Goal: Information Seeking & Learning: Learn about a topic

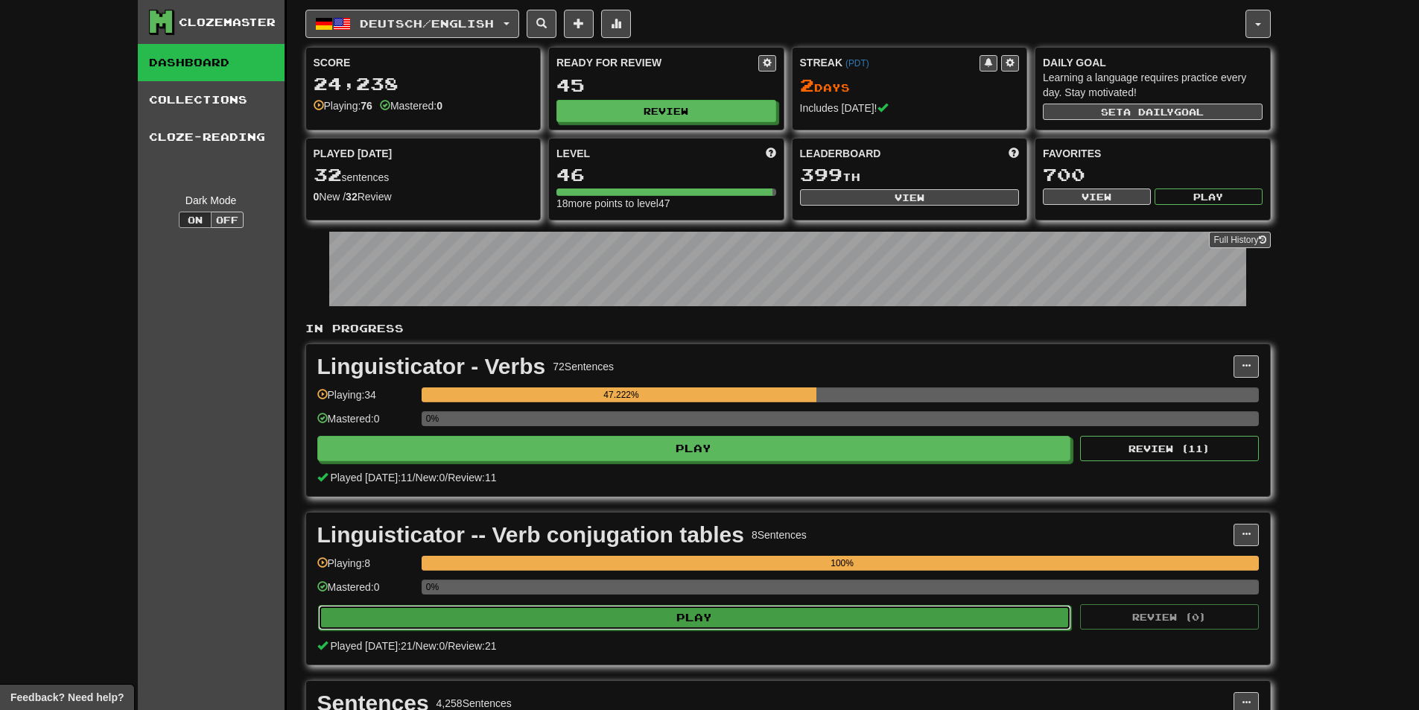
click at [558, 617] on button "Play" at bounding box center [695, 617] width 754 height 25
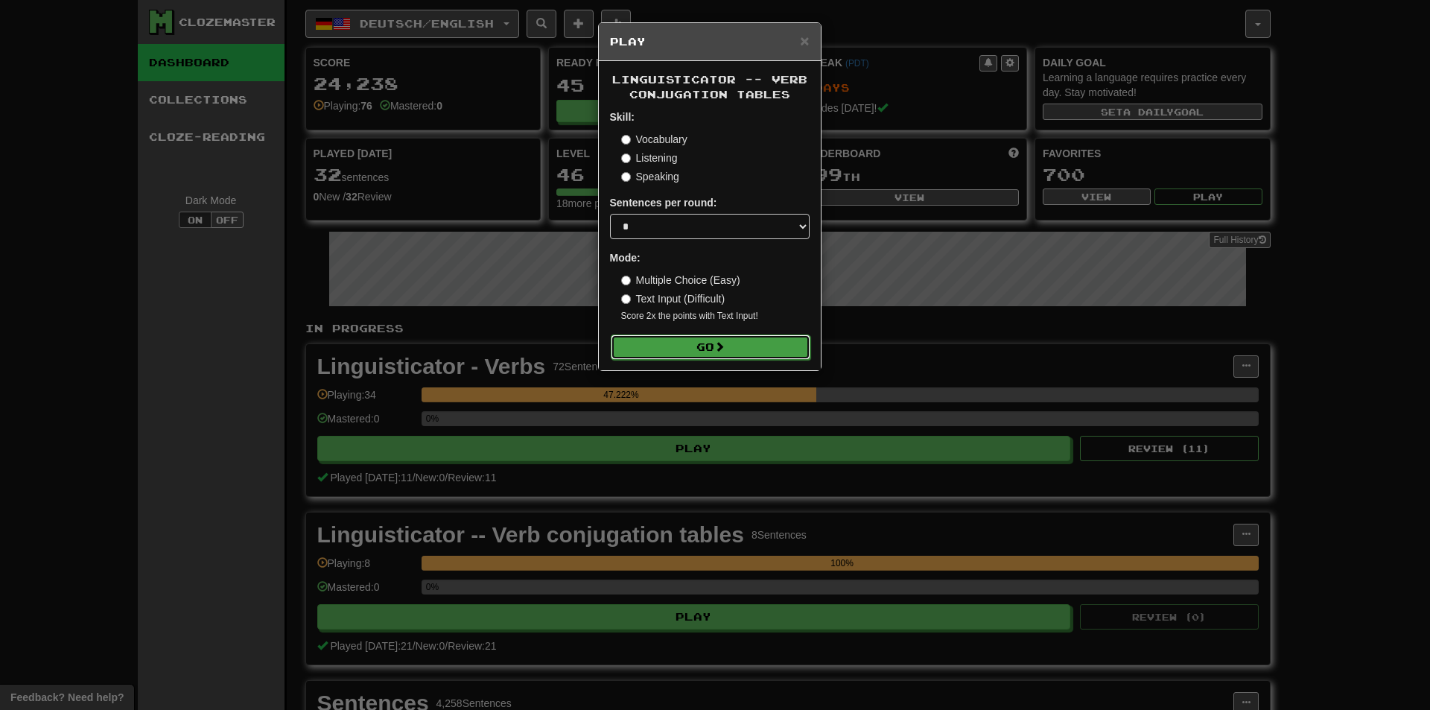
click at [697, 352] on button "Go" at bounding box center [711, 347] width 200 height 25
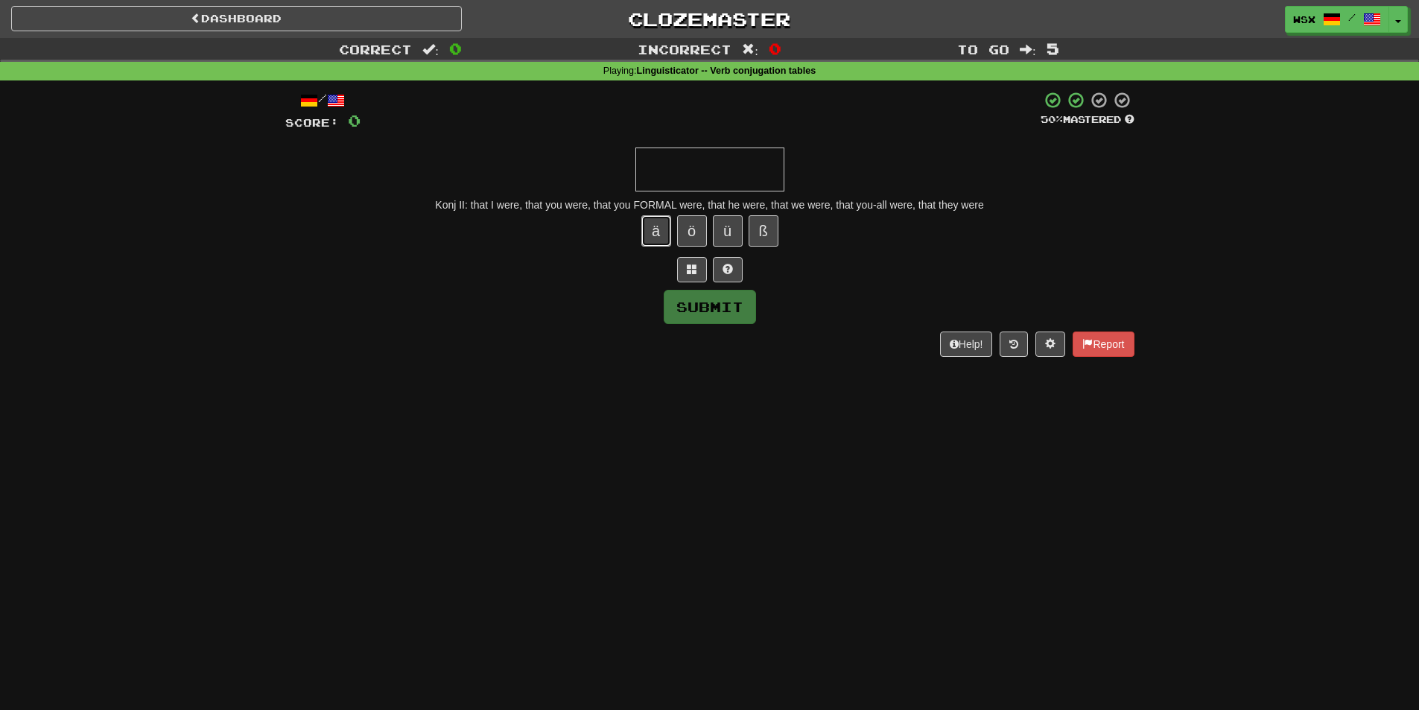
click at [659, 231] on button "ä" at bounding box center [656, 230] width 30 height 31
type input "*"
paste input "*"
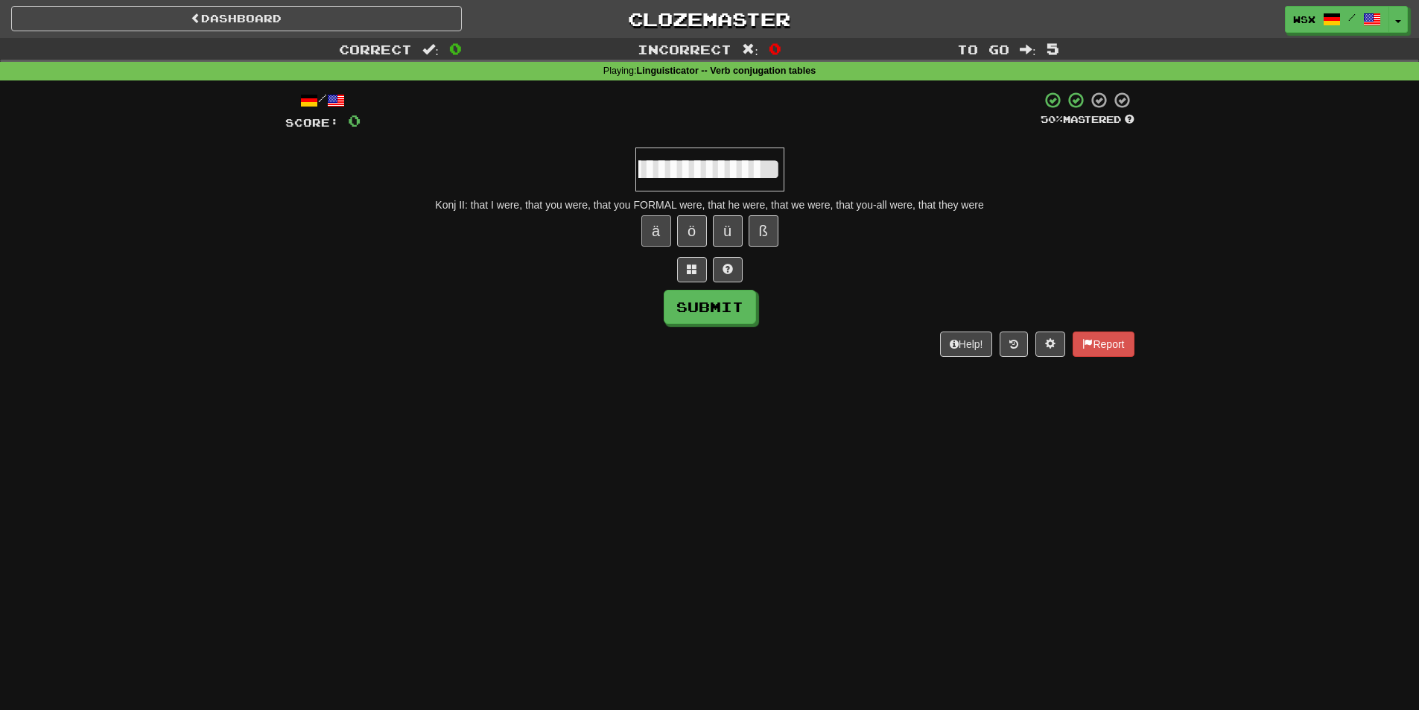
paste input "*"
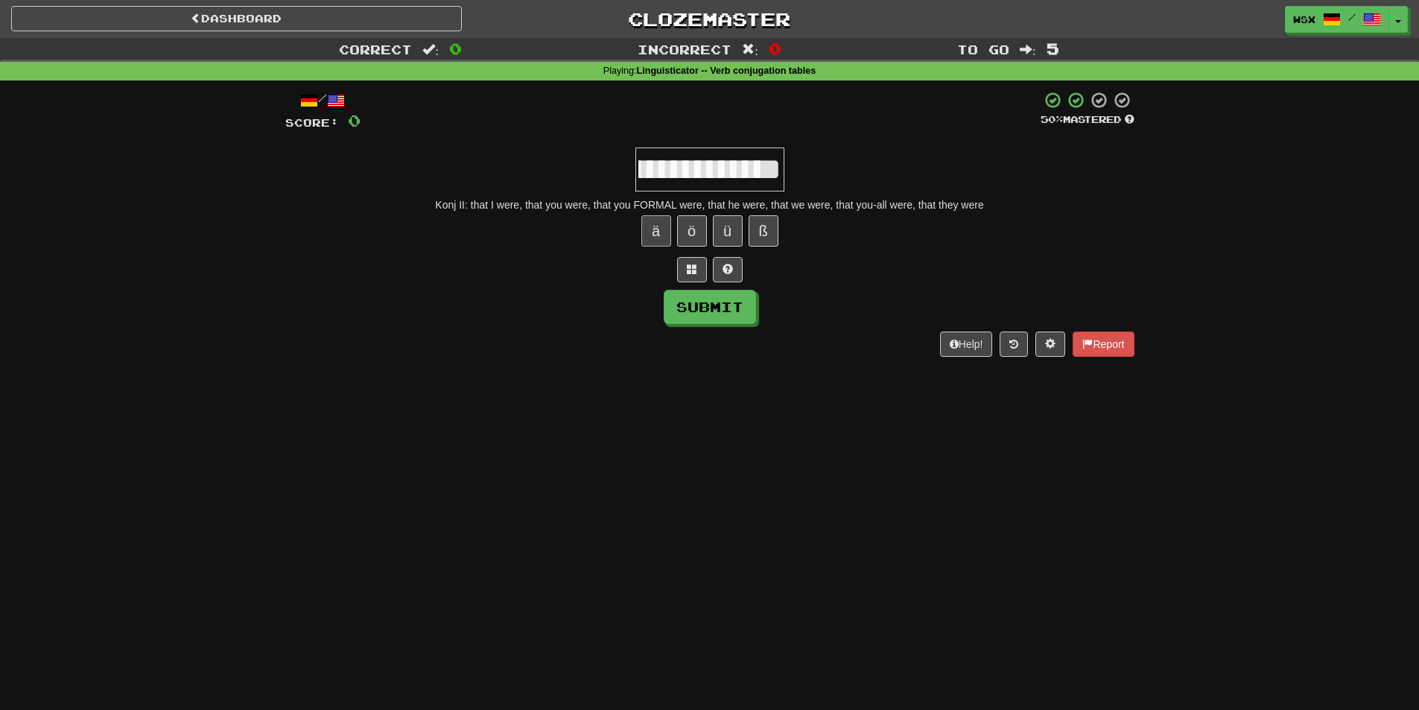
scroll to position [0, 668]
paste input "*"
type input "**********"
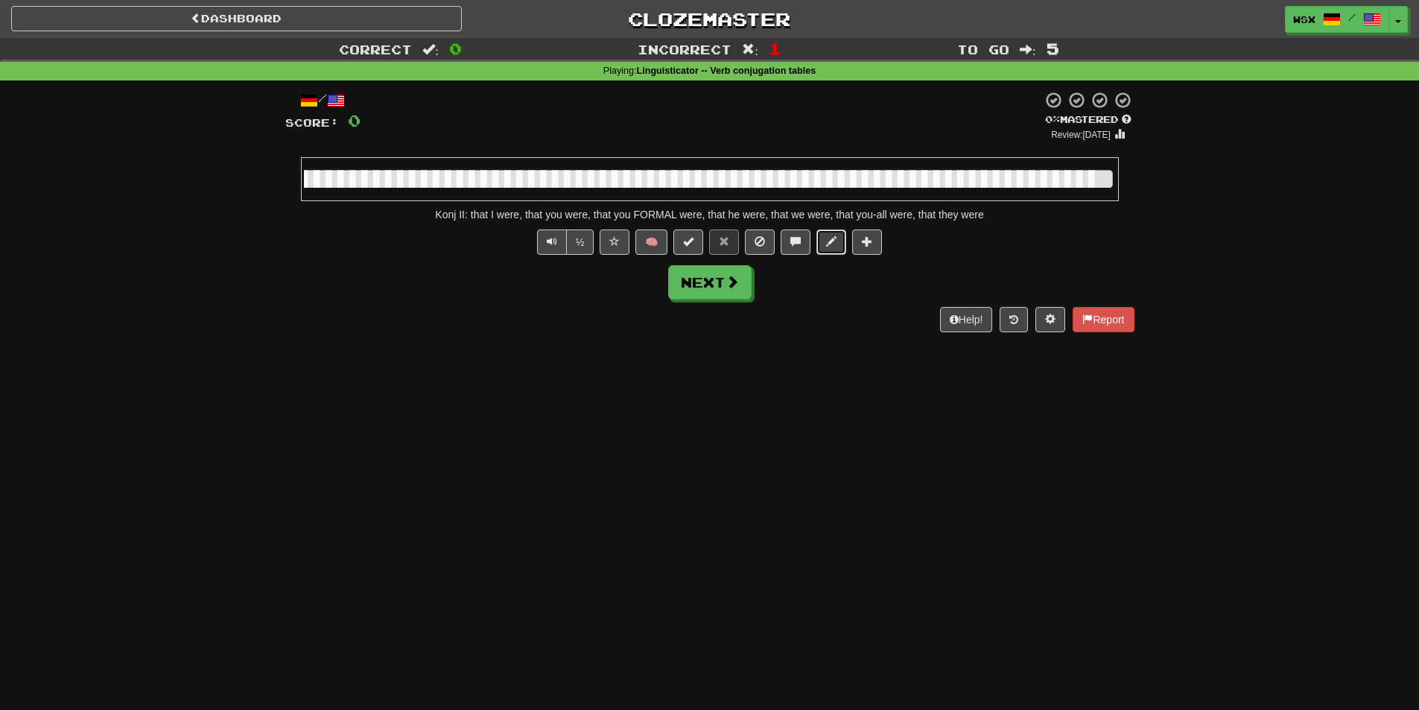
scroll to position [0, 0]
click at [834, 244] on span at bounding box center [831, 241] width 10 height 10
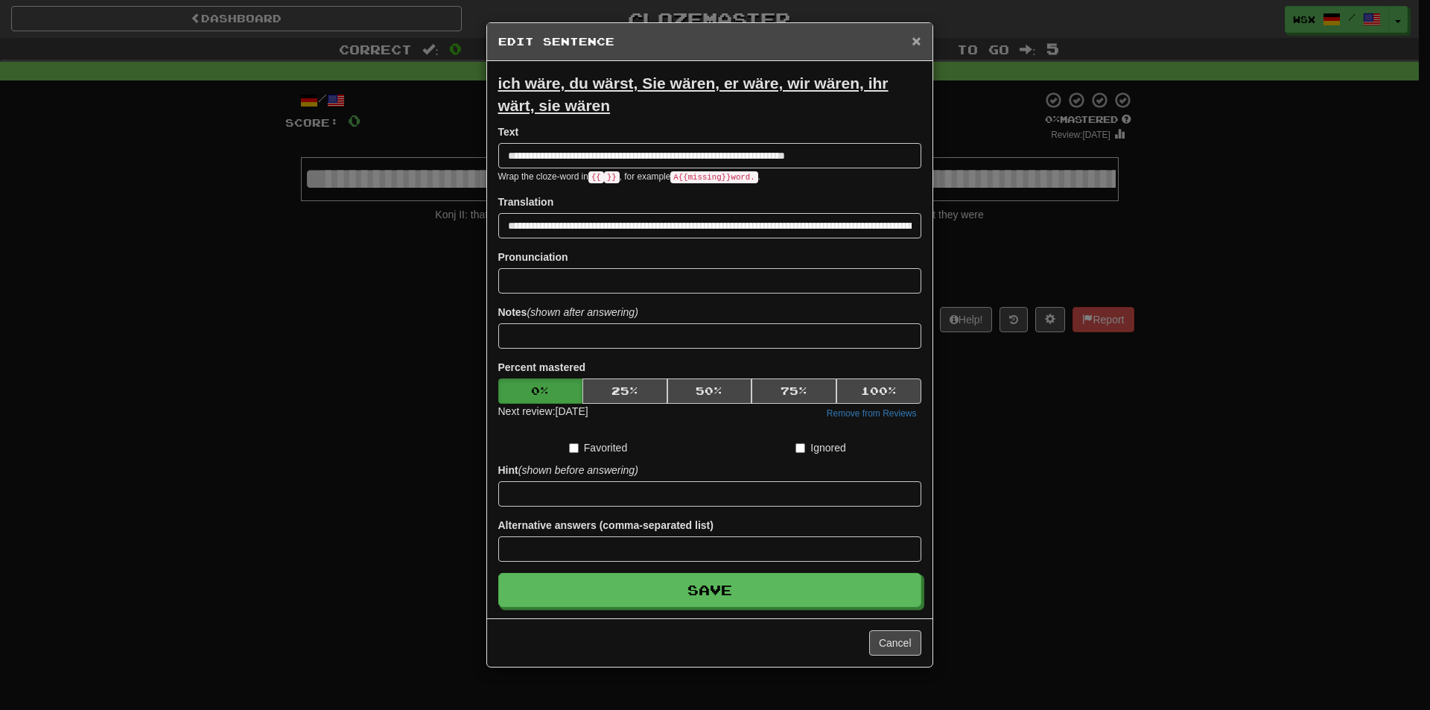
click at [913, 45] on span "×" at bounding box center [916, 40] width 9 height 17
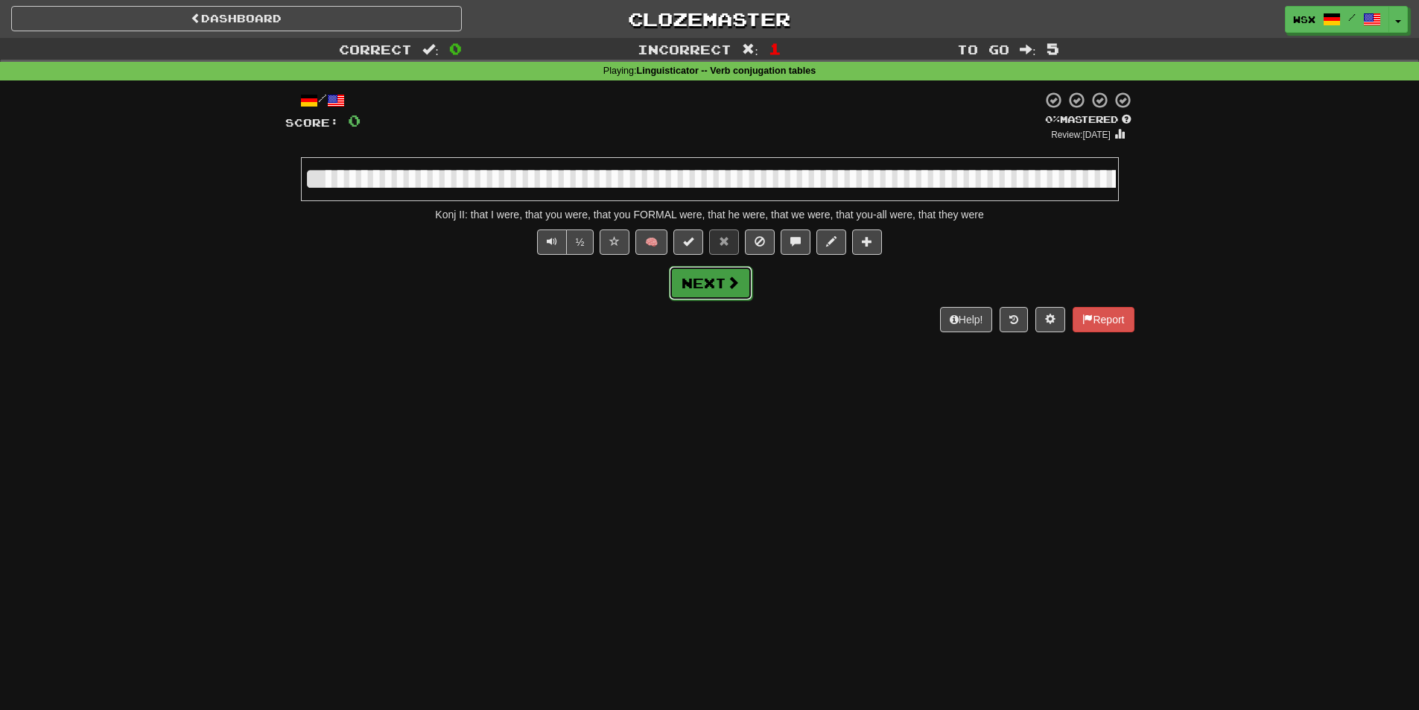
click at [720, 273] on button "Next" at bounding box center [710, 283] width 83 height 34
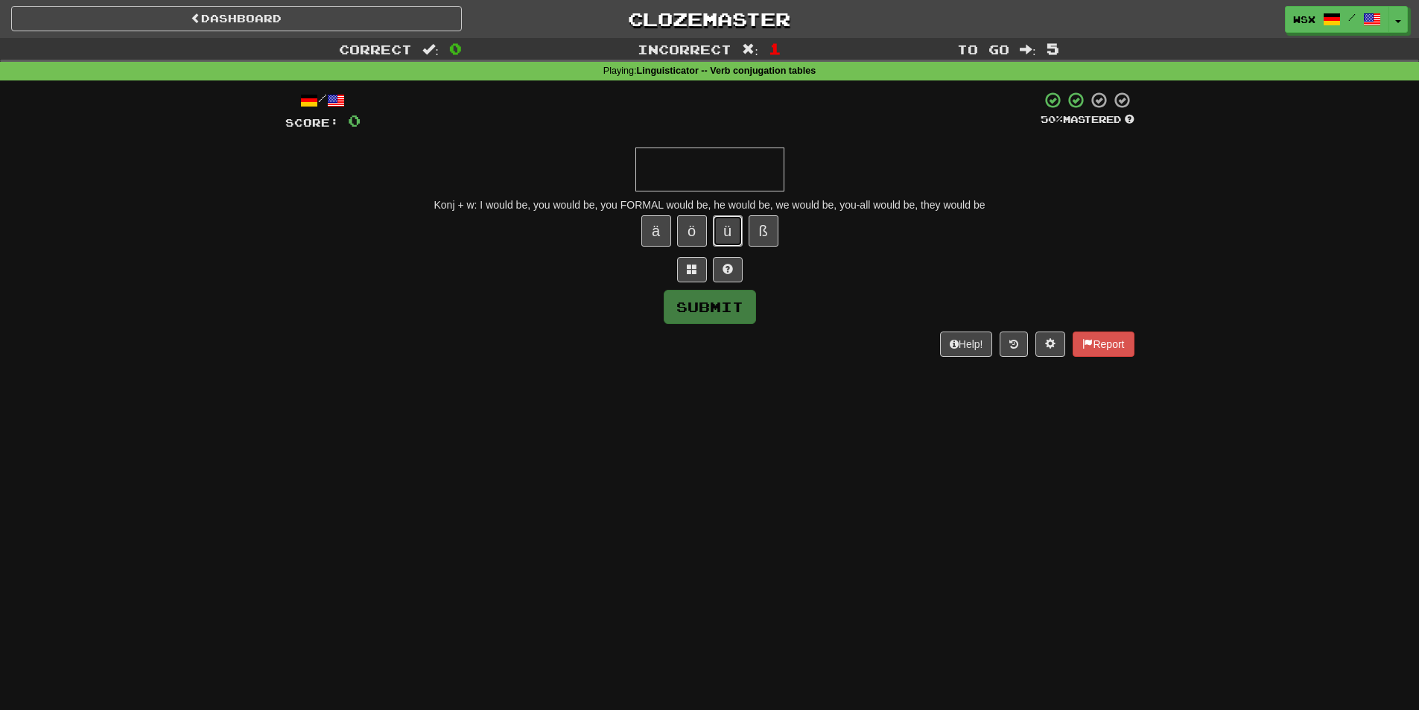
click at [731, 227] on button "ü" at bounding box center [728, 230] width 30 height 31
type input "*"
paste input "*"
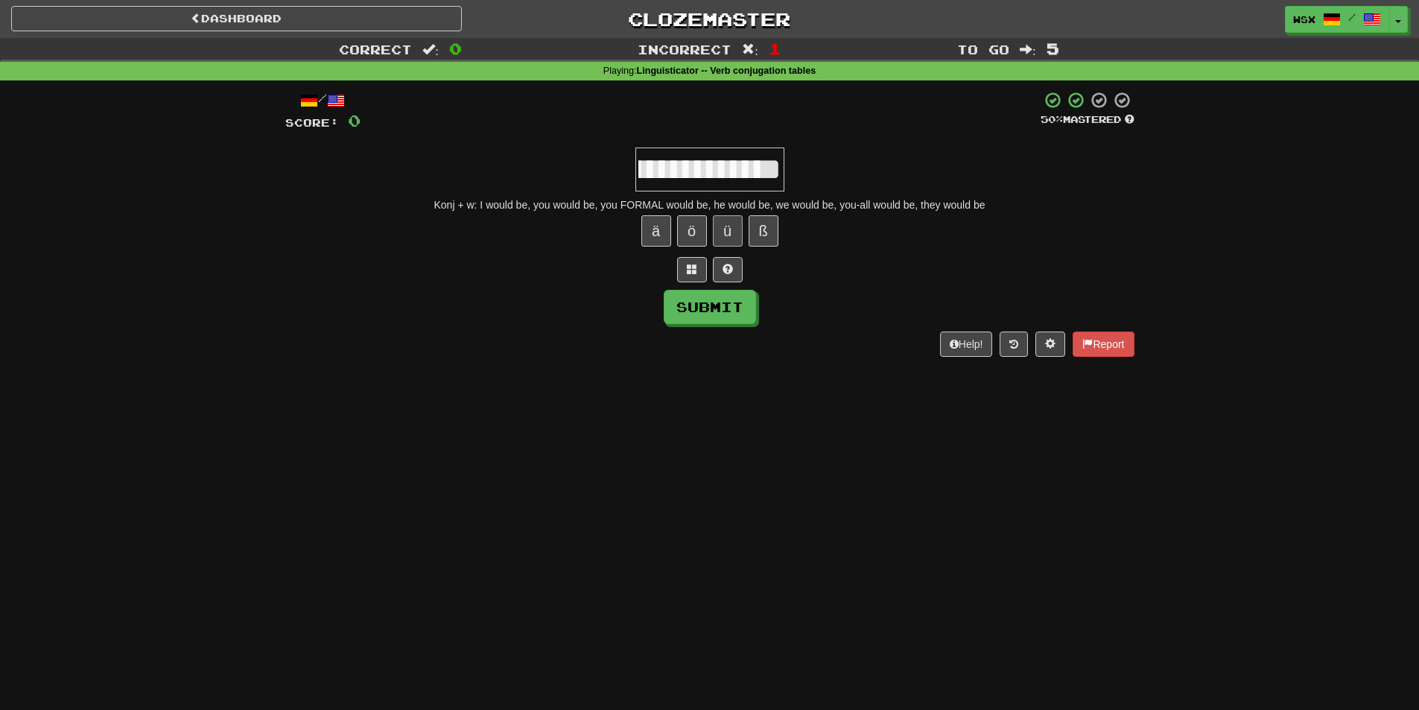
scroll to position [0, 311]
paste input "*"
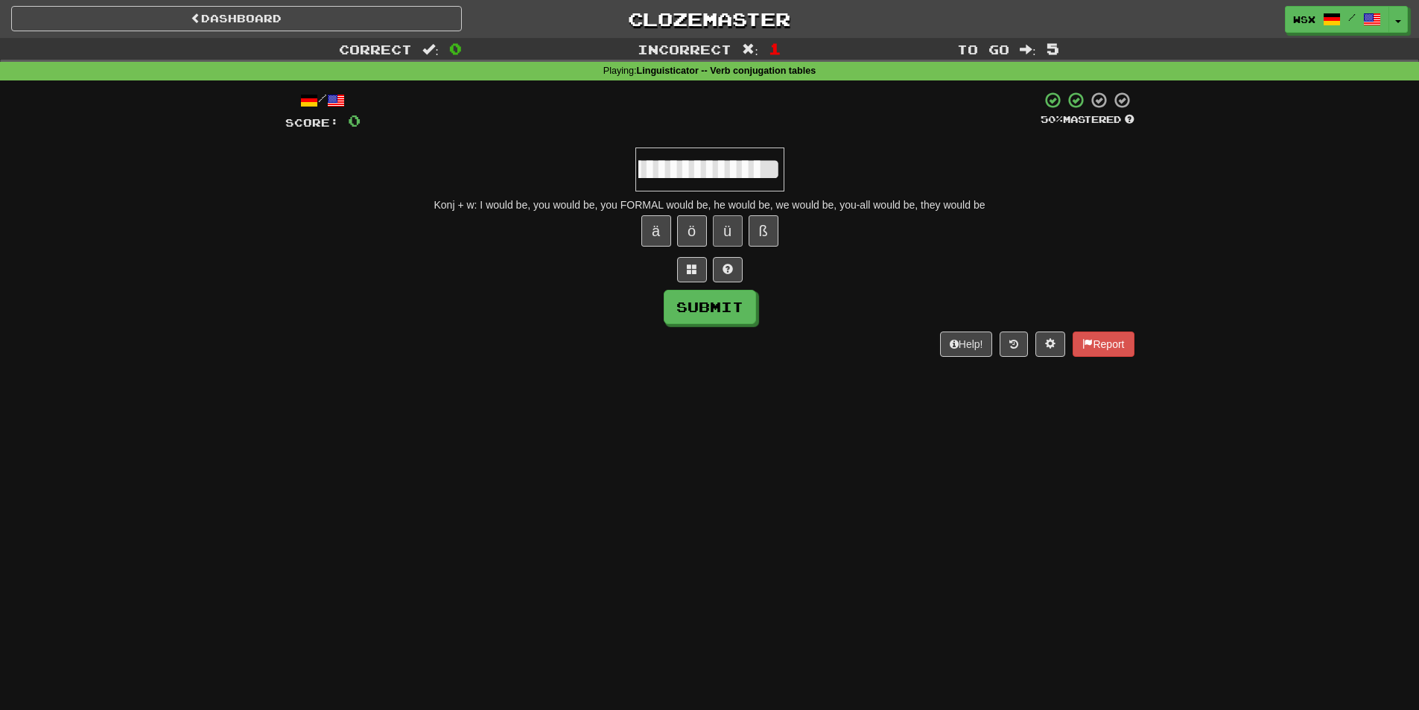
paste input "*"
type input "**********"
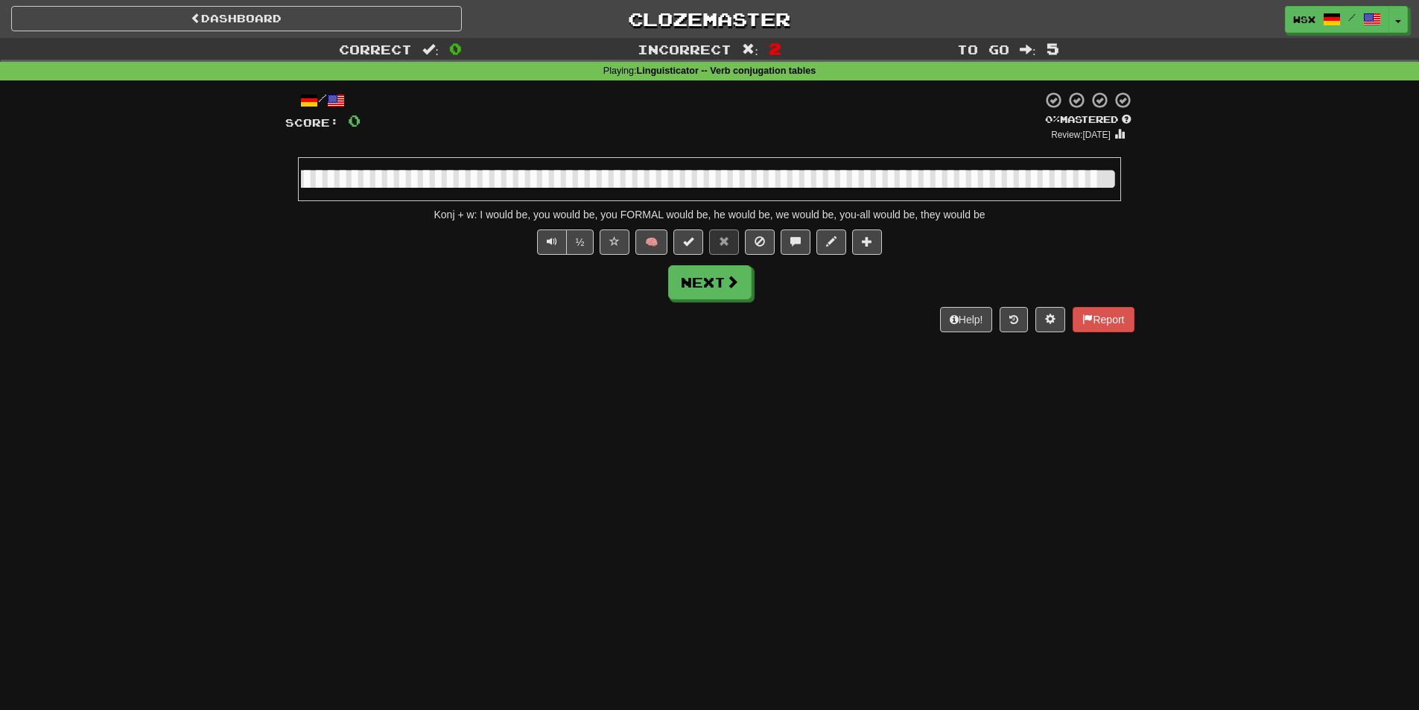
click at [478, 186] on input "**********" at bounding box center [709, 179] width 823 height 44
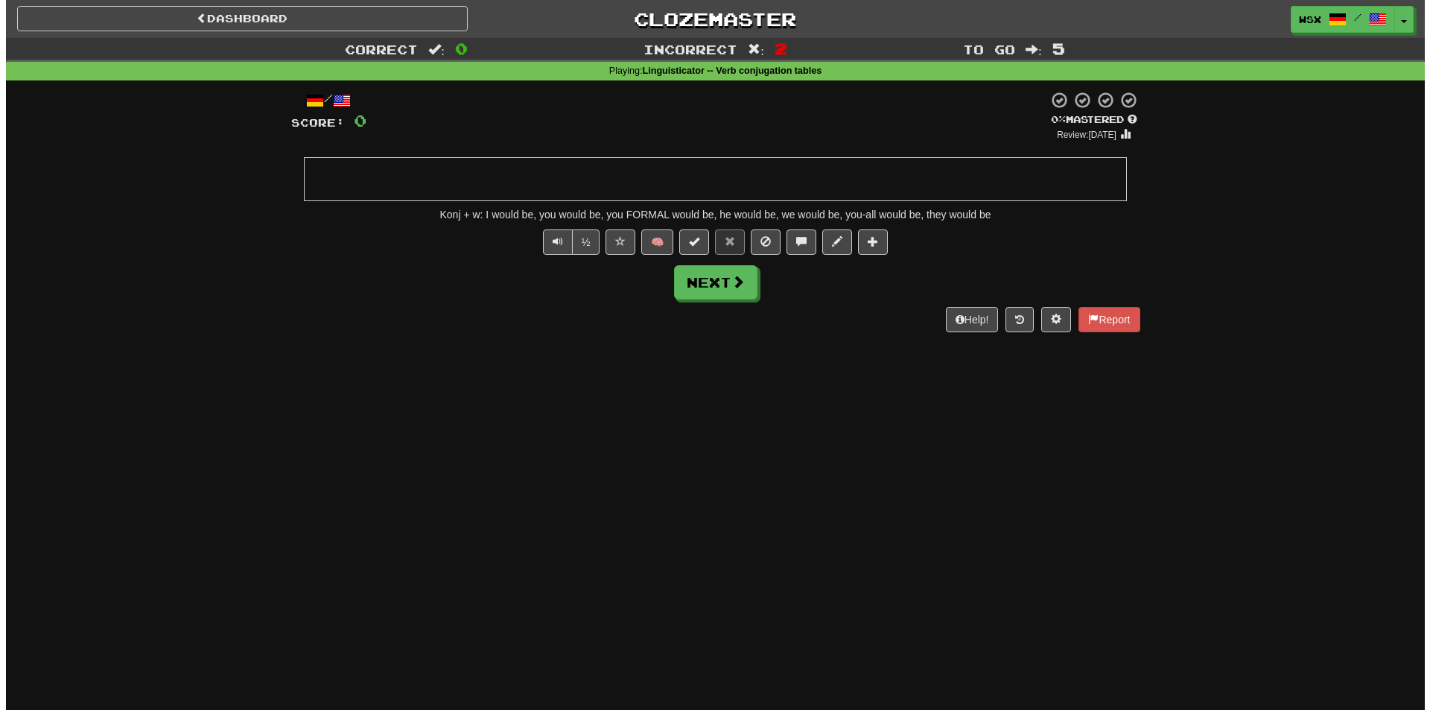
scroll to position [0, 0]
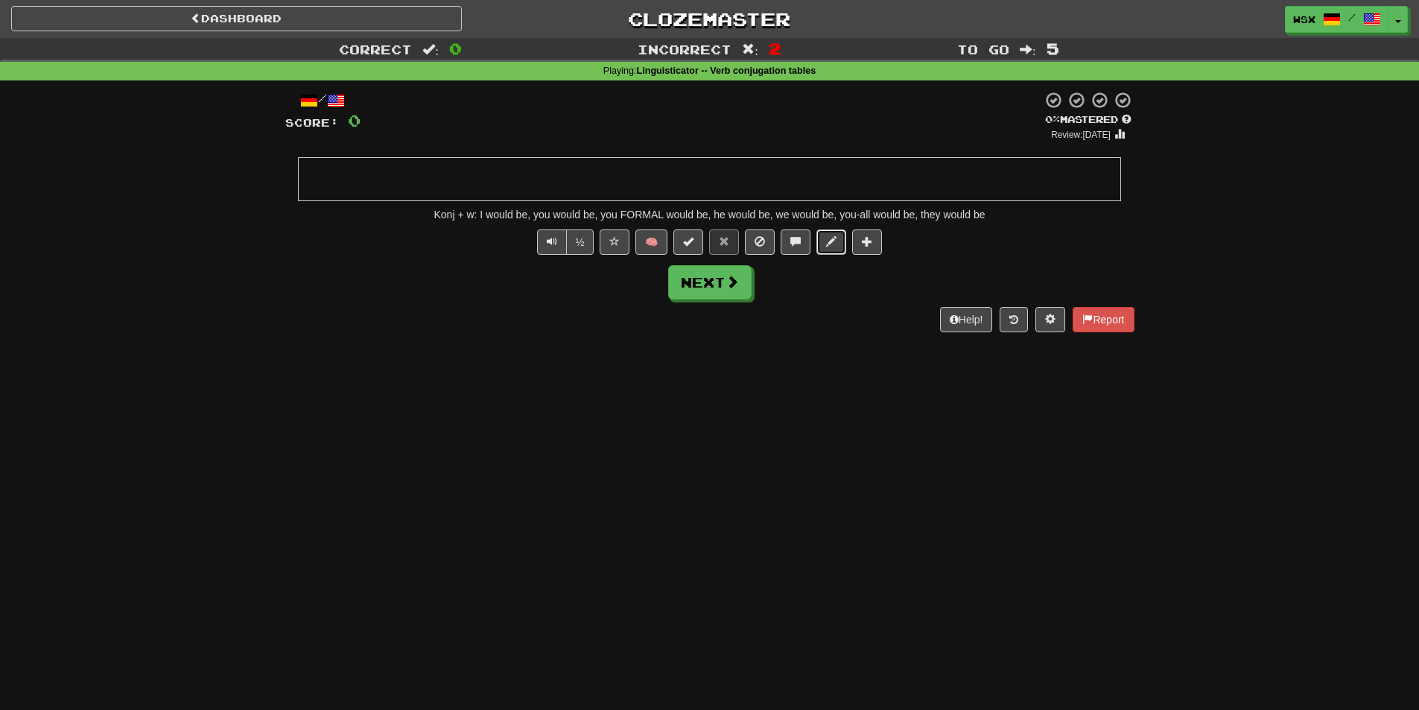
click at [834, 245] on span at bounding box center [831, 241] width 10 height 10
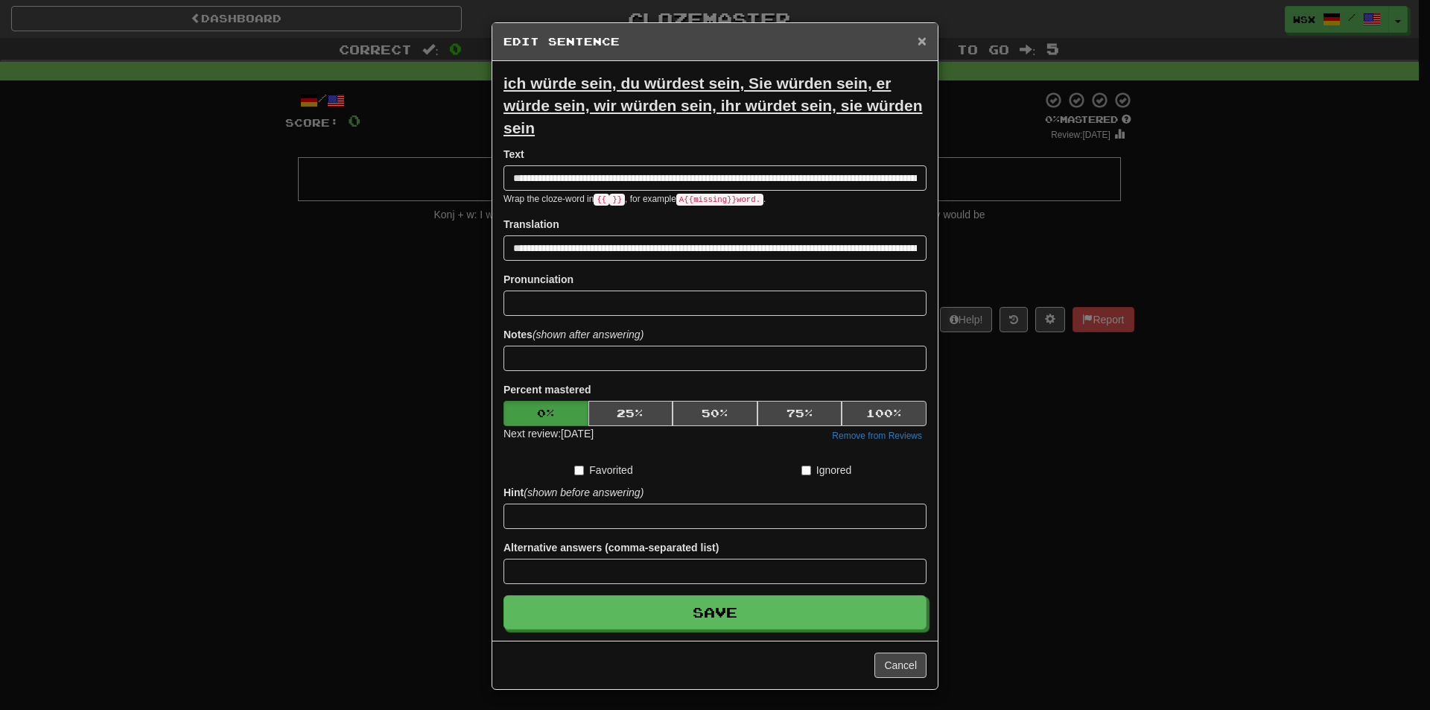
click at [919, 39] on span "×" at bounding box center [922, 40] width 9 height 17
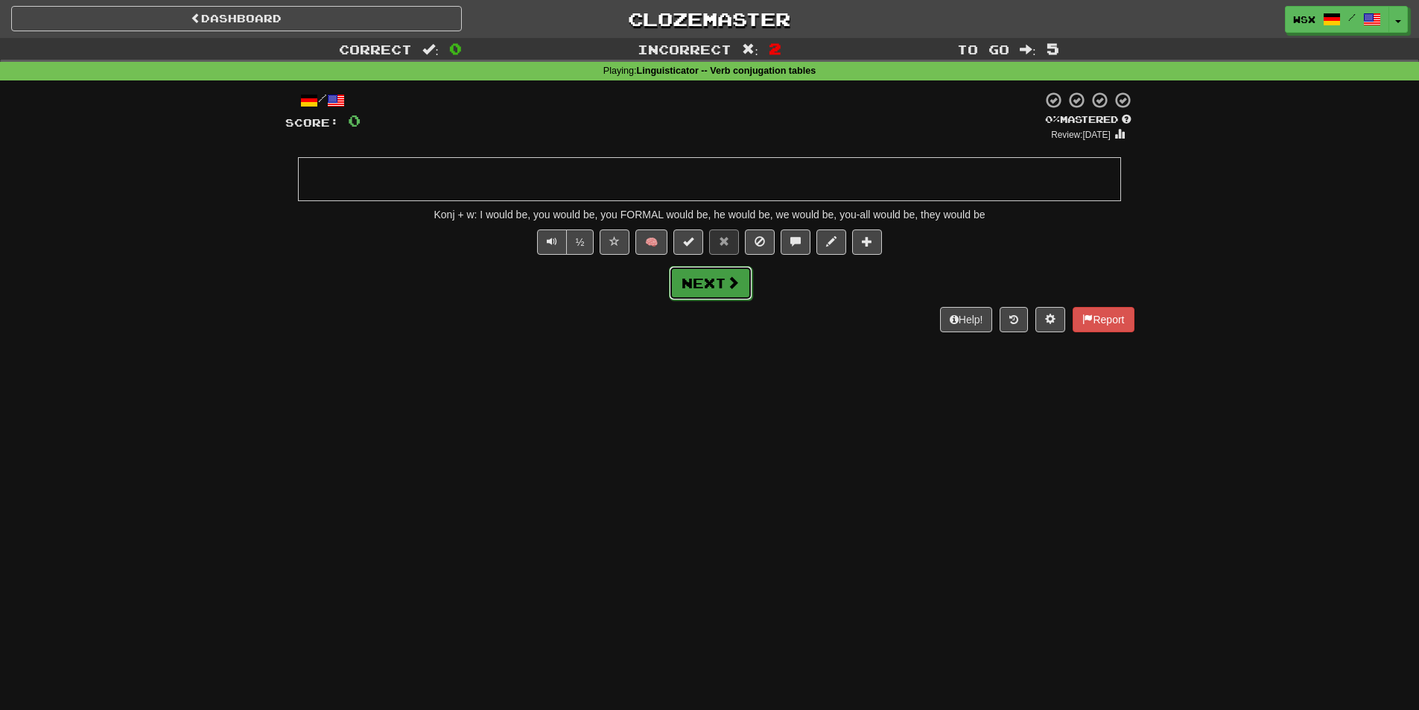
click at [729, 282] on span at bounding box center [732, 282] width 13 height 13
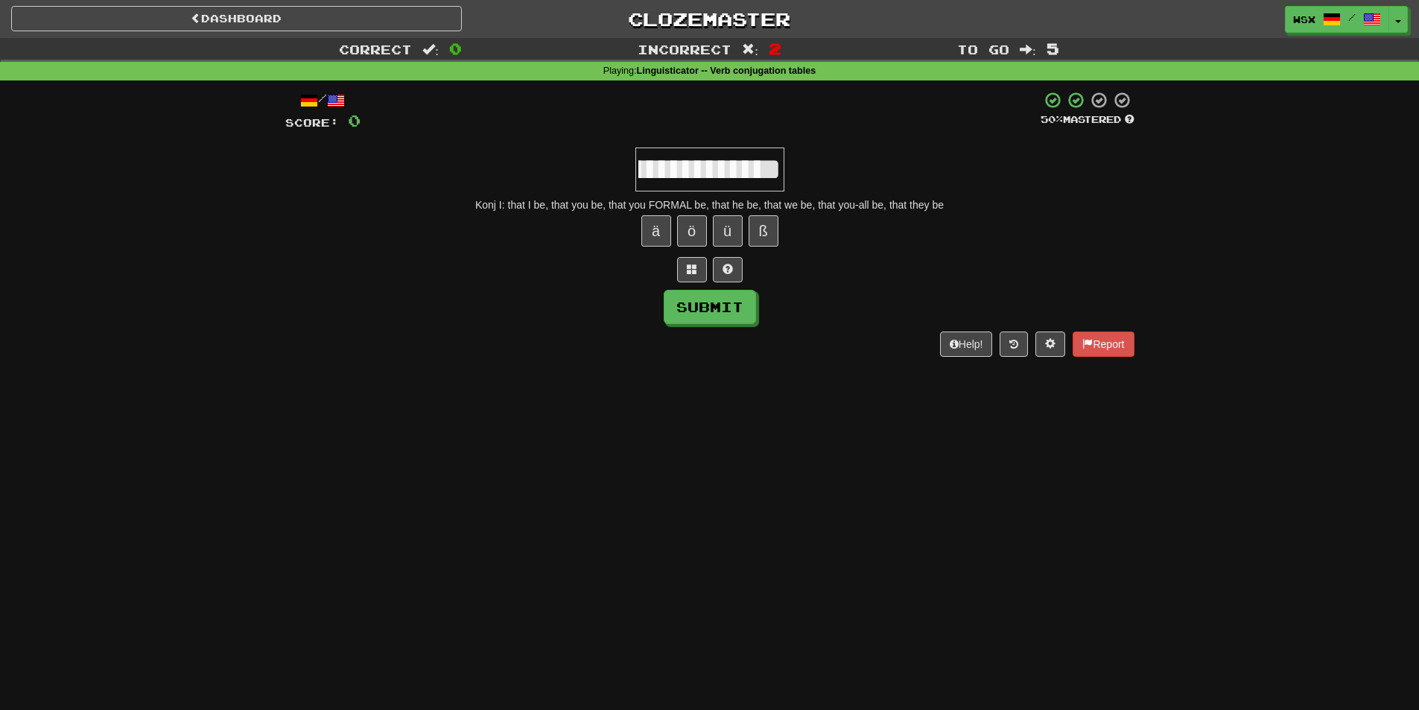
scroll to position [0, 720]
type input "**********"
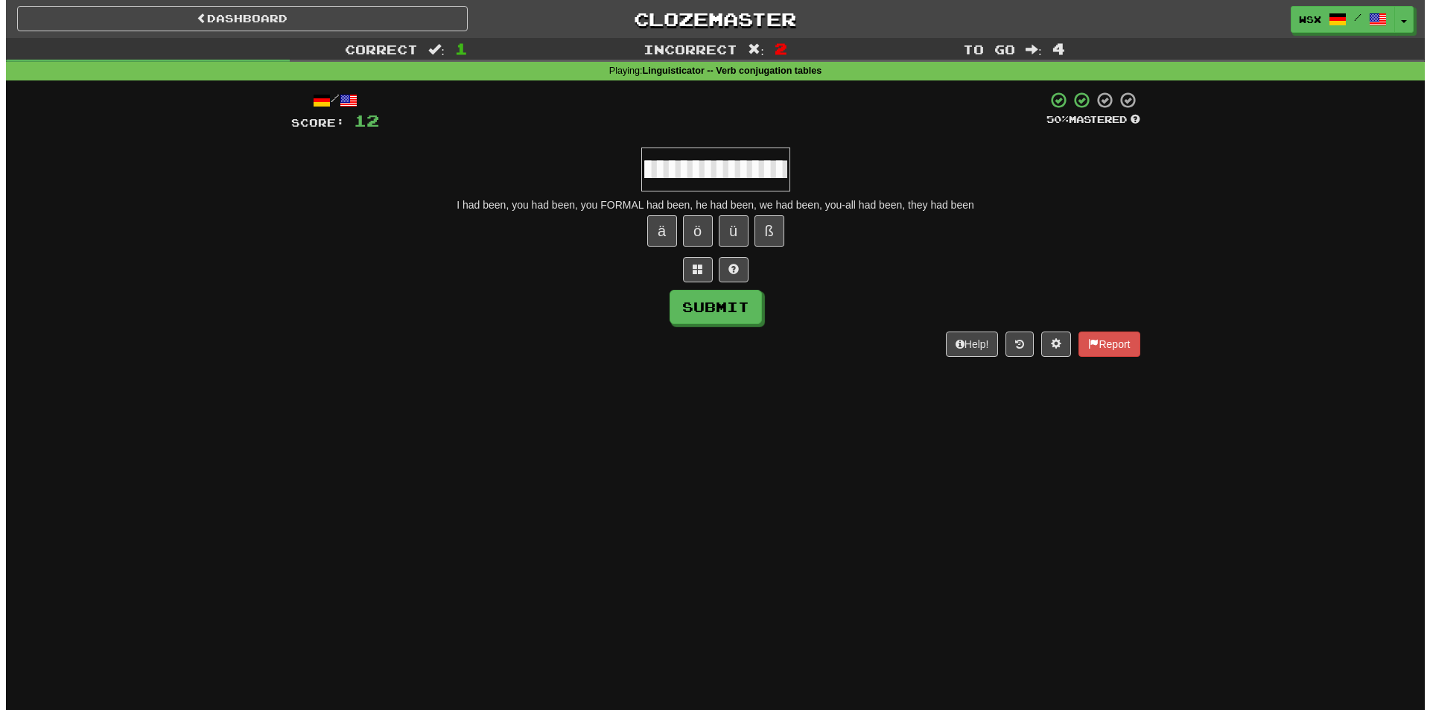
scroll to position [0, 399]
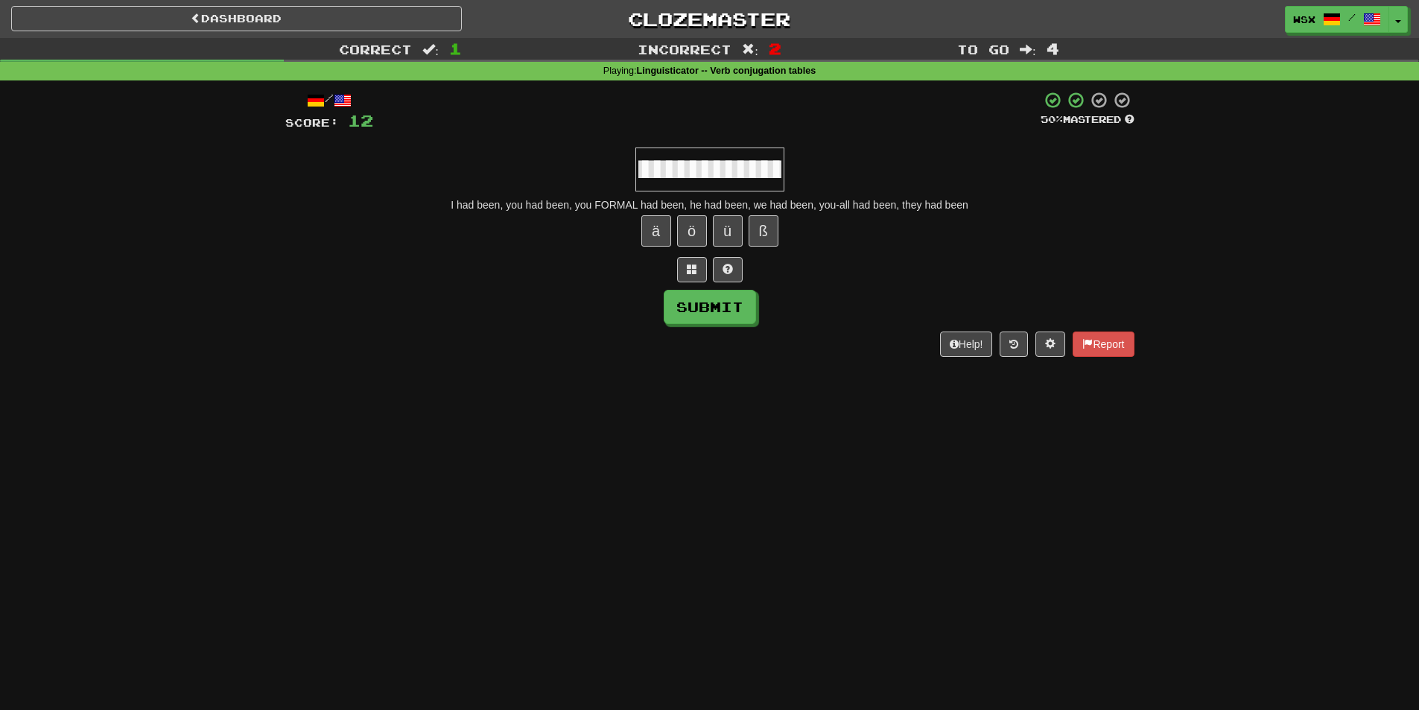
type input "**********"
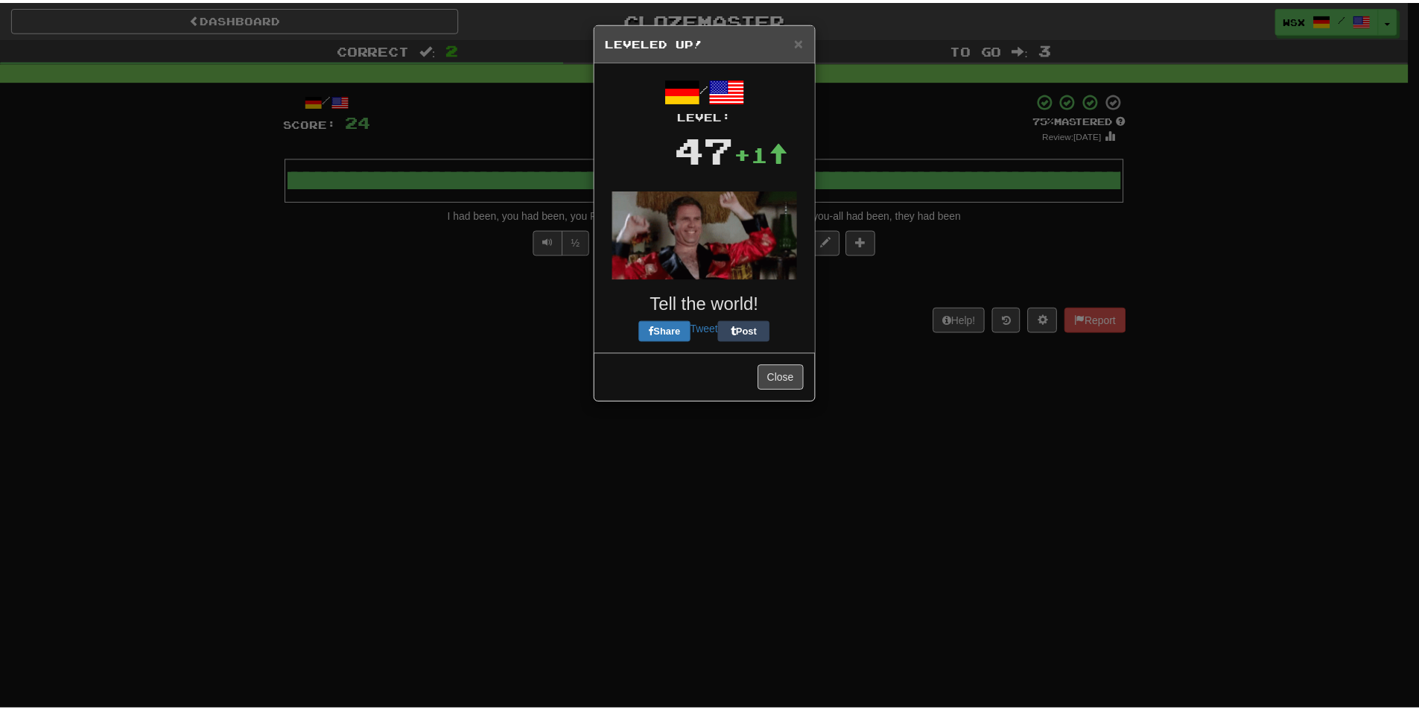
scroll to position [0, 0]
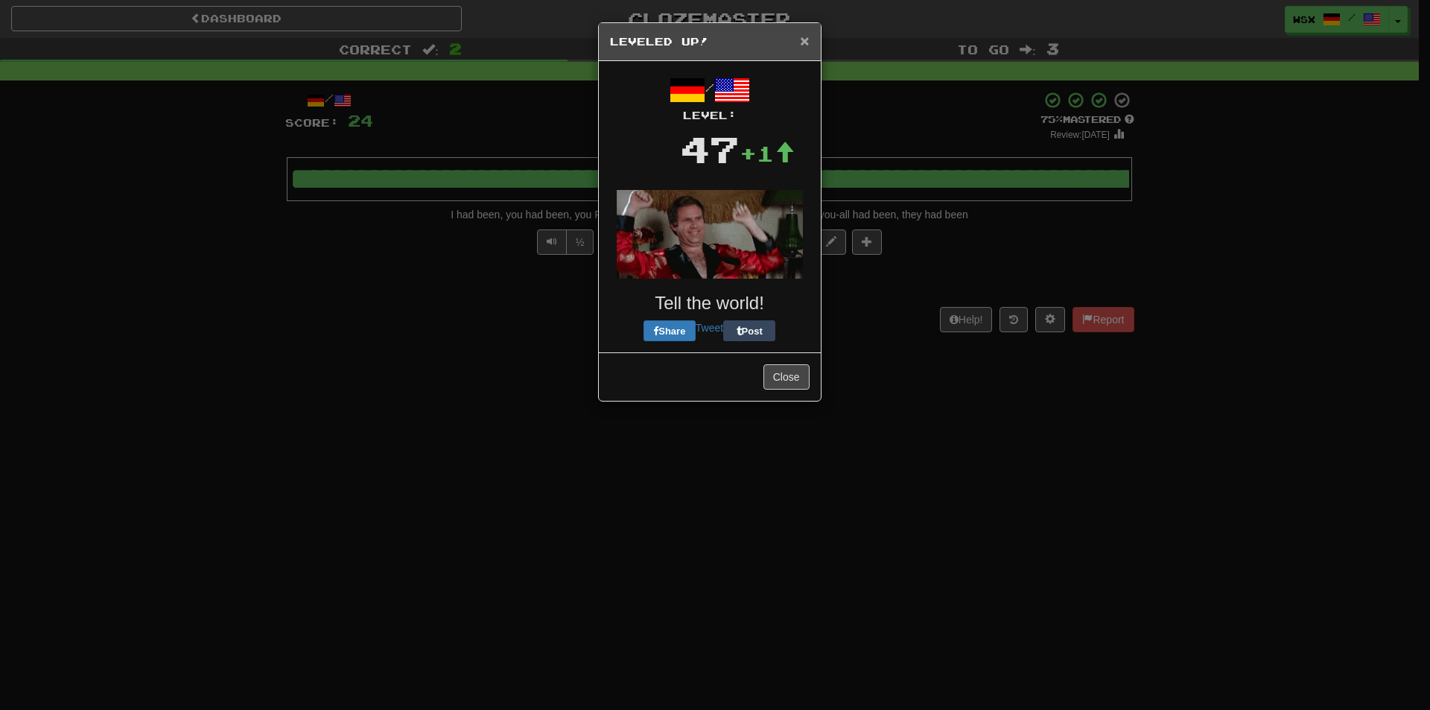
click at [805, 45] on span "×" at bounding box center [804, 40] width 9 height 17
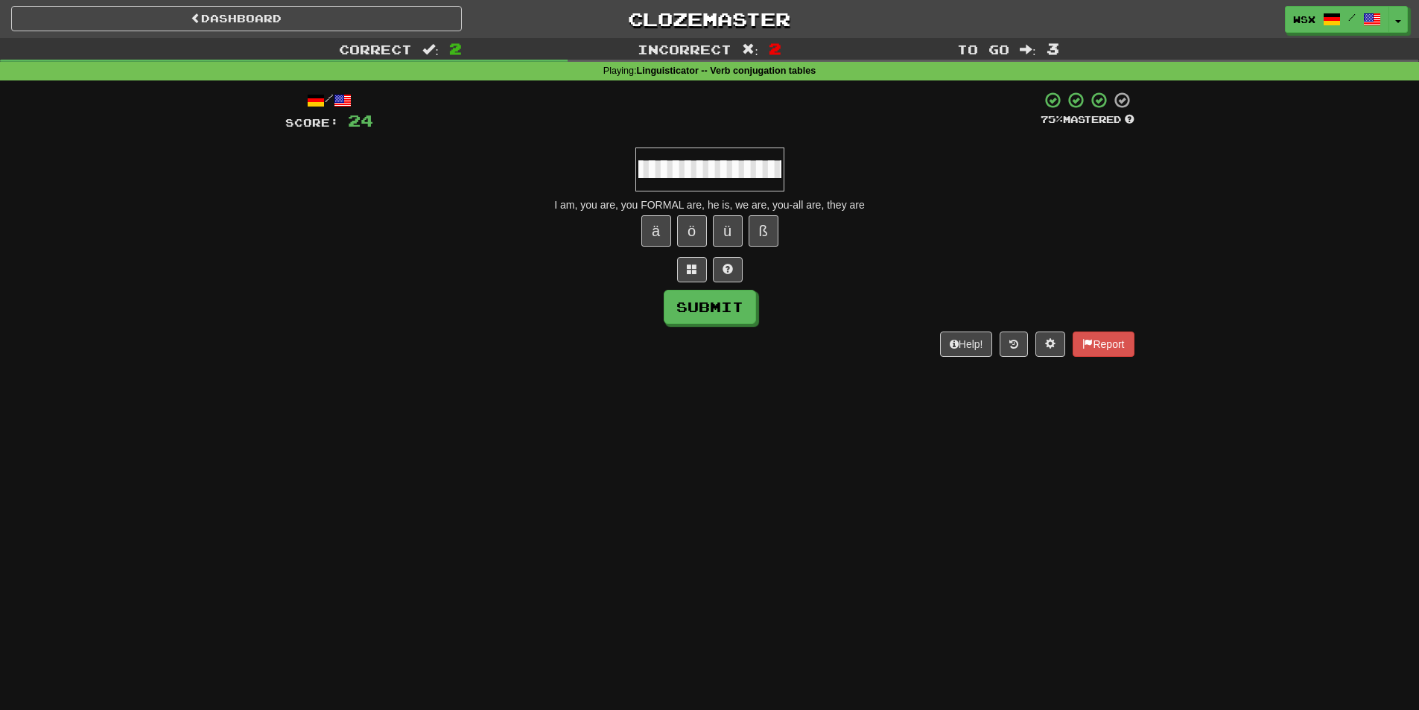
scroll to position [0, 636]
type input "**********"
click at [724, 226] on button "ü" at bounding box center [728, 230] width 30 height 31
paste input "*"
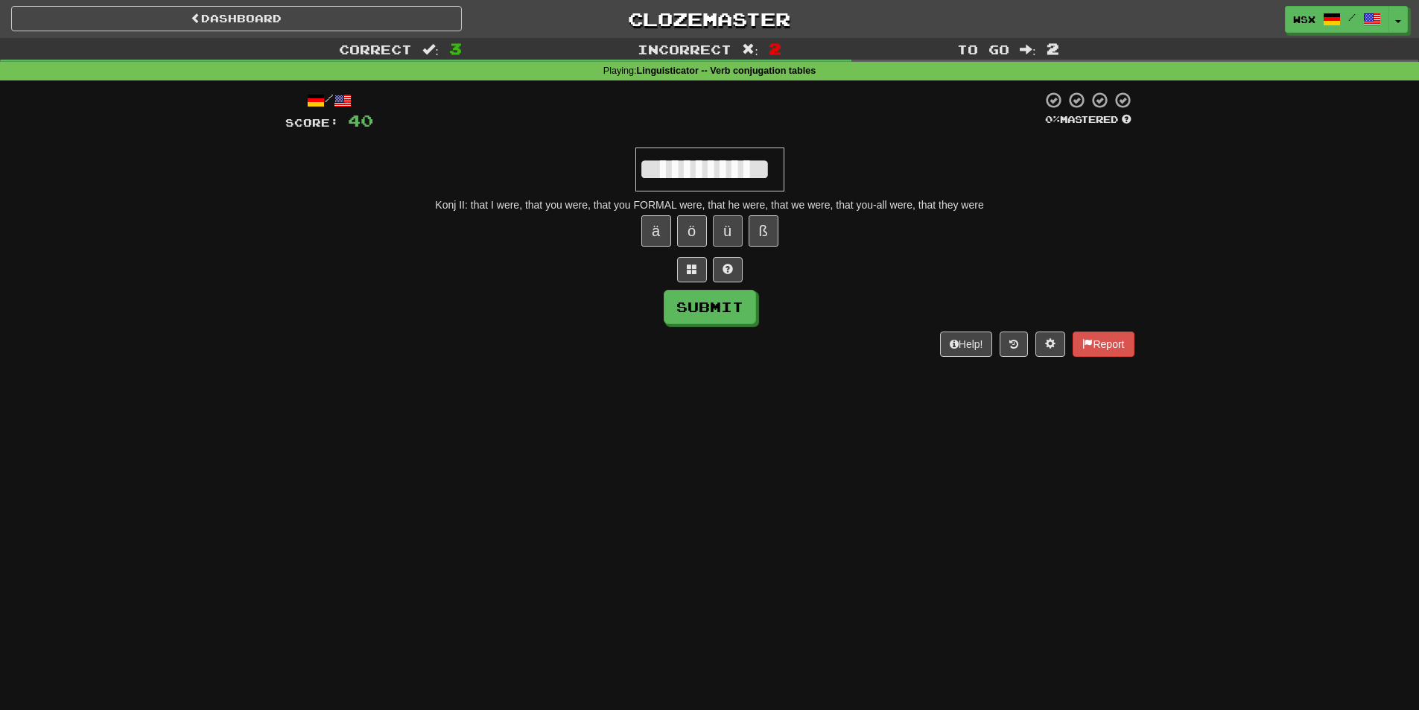
scroll to position [0, 8]
paste input "*"
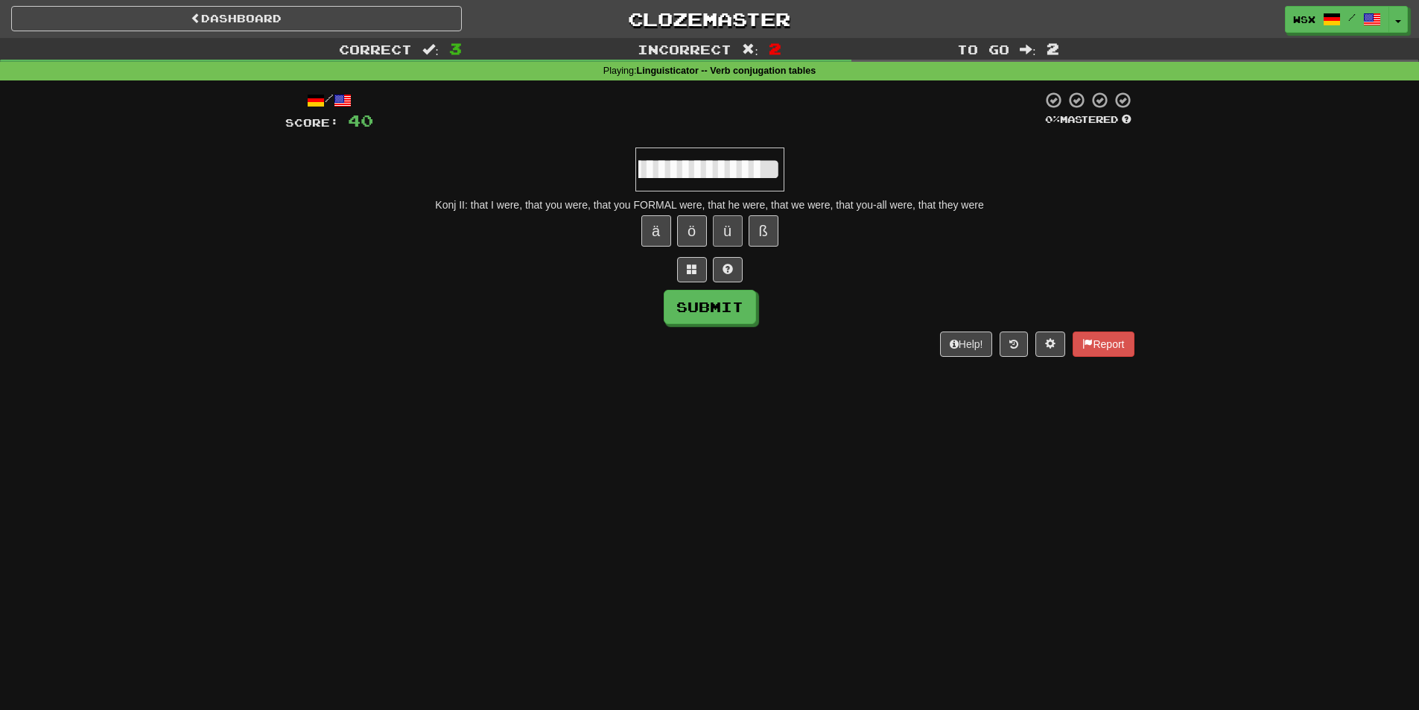
paste input "*"
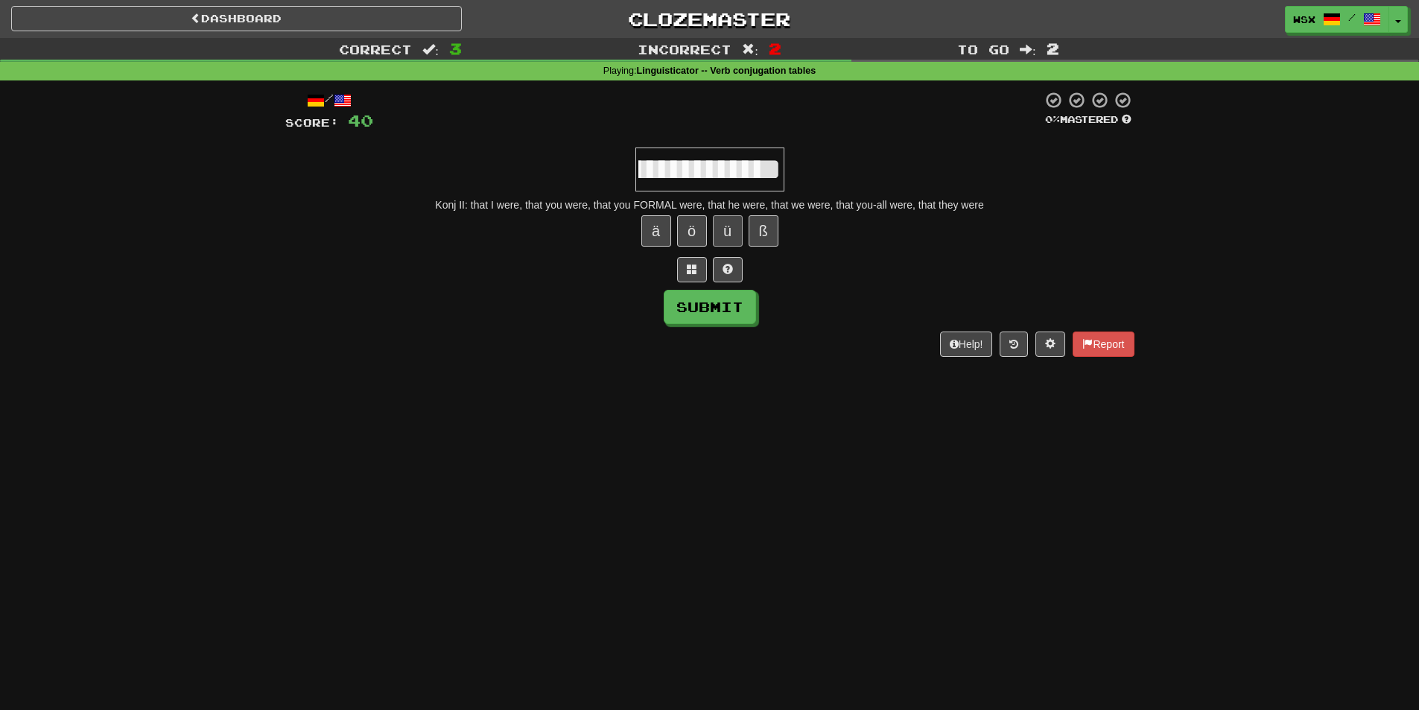
scroll to position [0, 815]
paste input "*"
type input "**********"
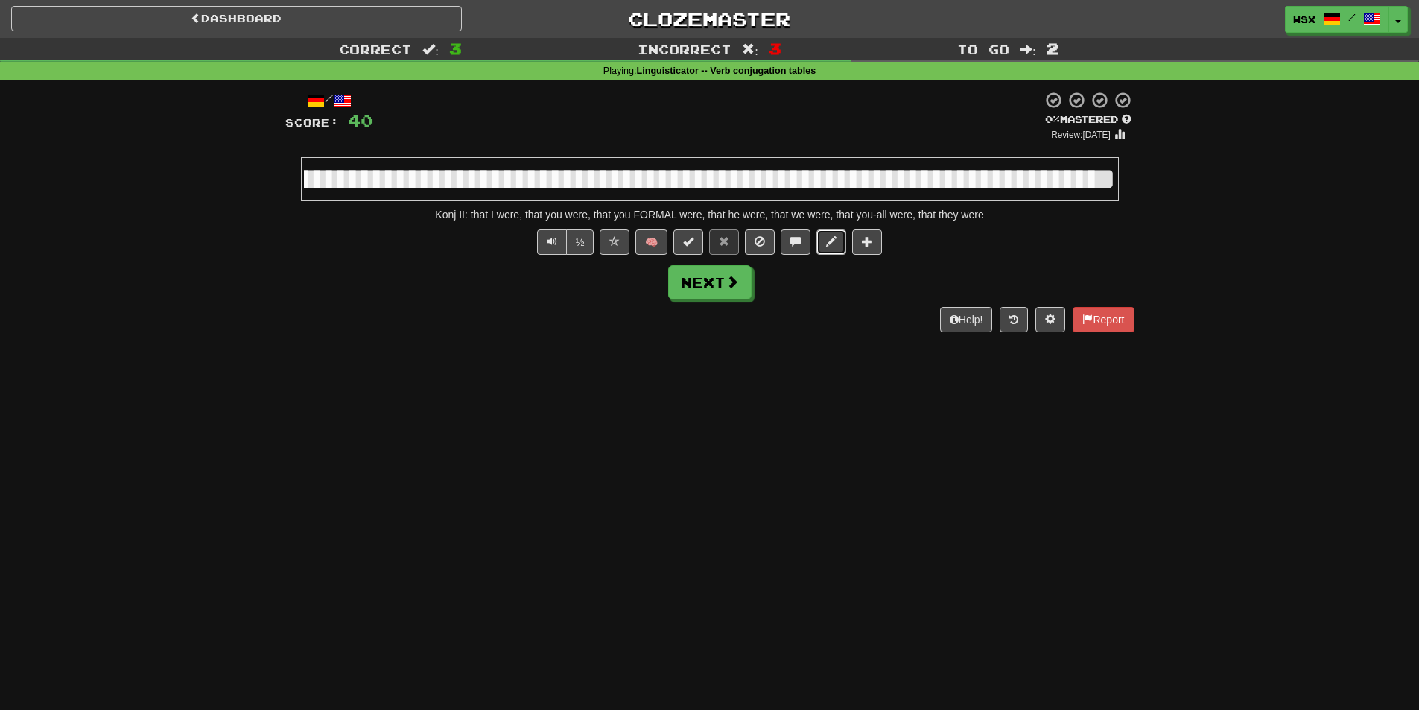
scroll to position [0, 0]
click at [832, 249] on button at bounding box center [832, 241] width 30 height 25
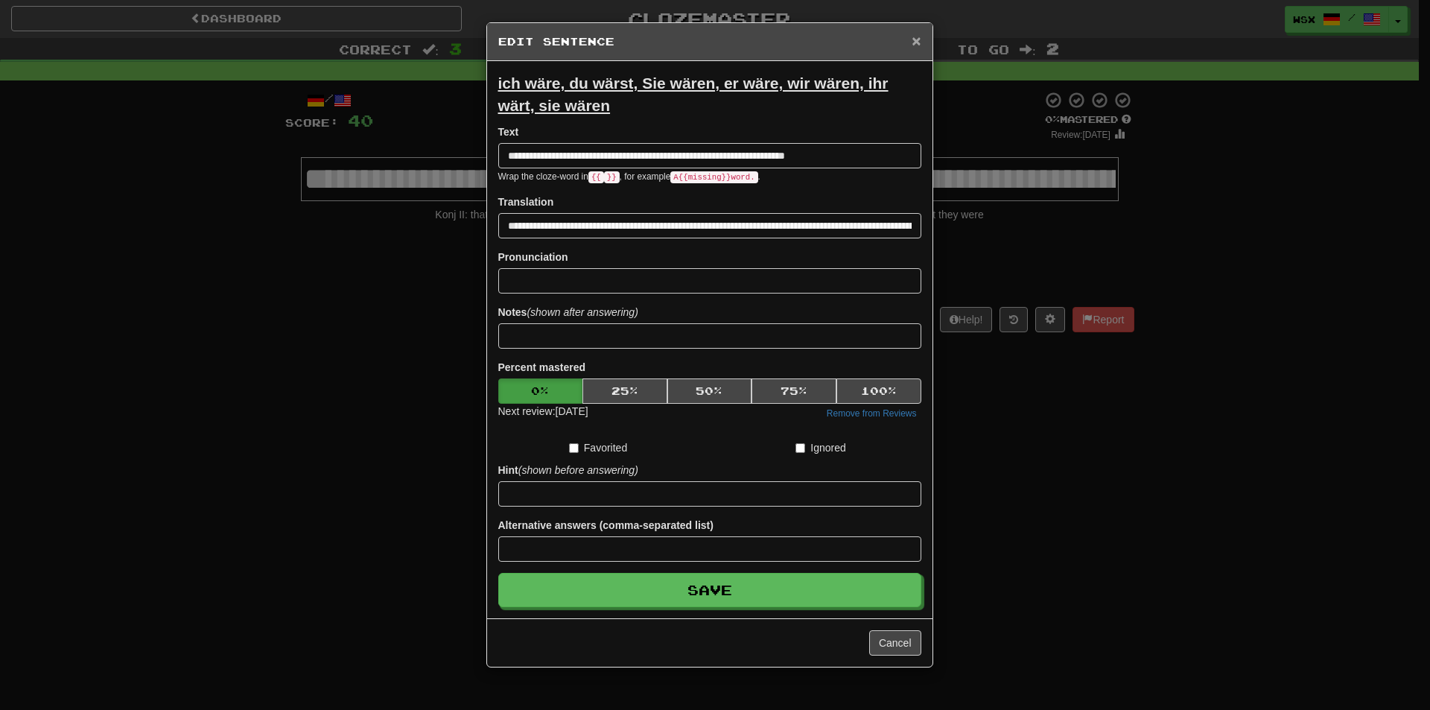
click at [919, 41] on span "×" at bounding box center [916, 40] width 9 height 17
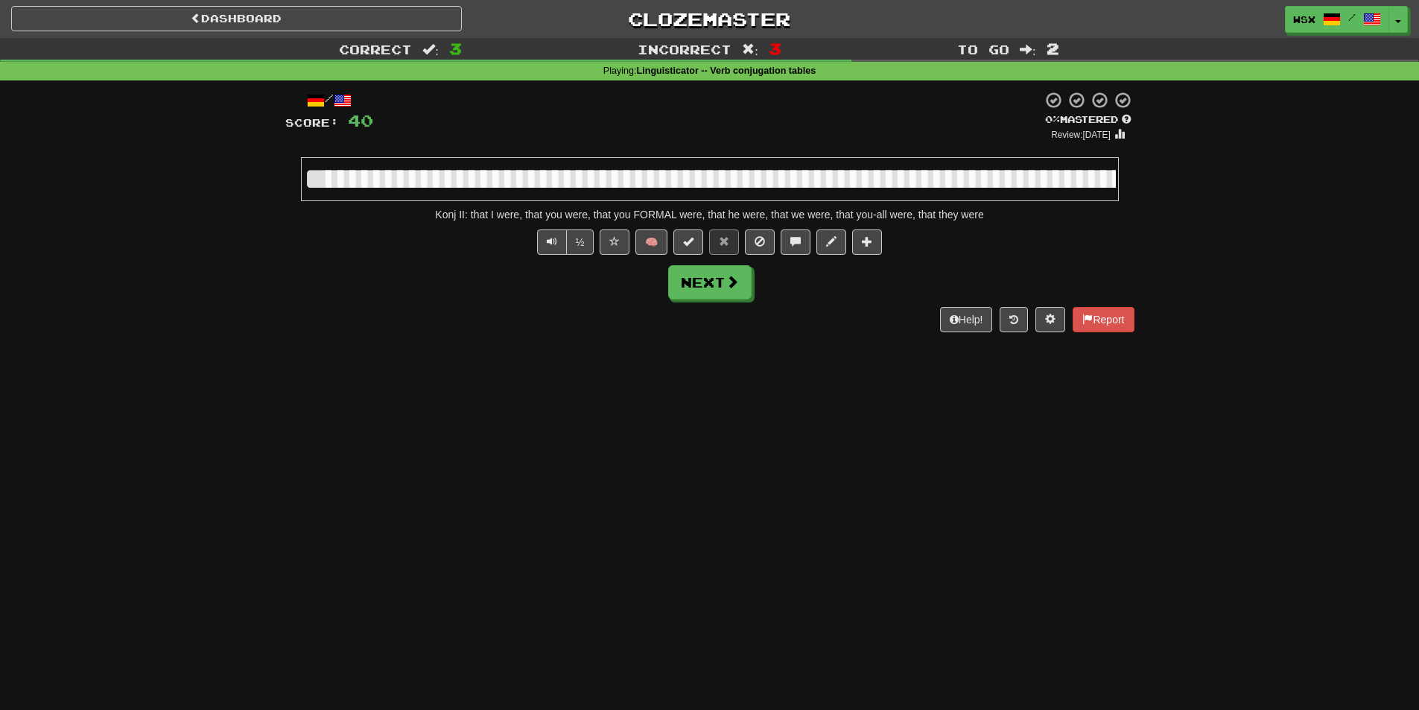
click at [927, 192] on input "**********" at bounding box center [710, 179] width 818 height 44
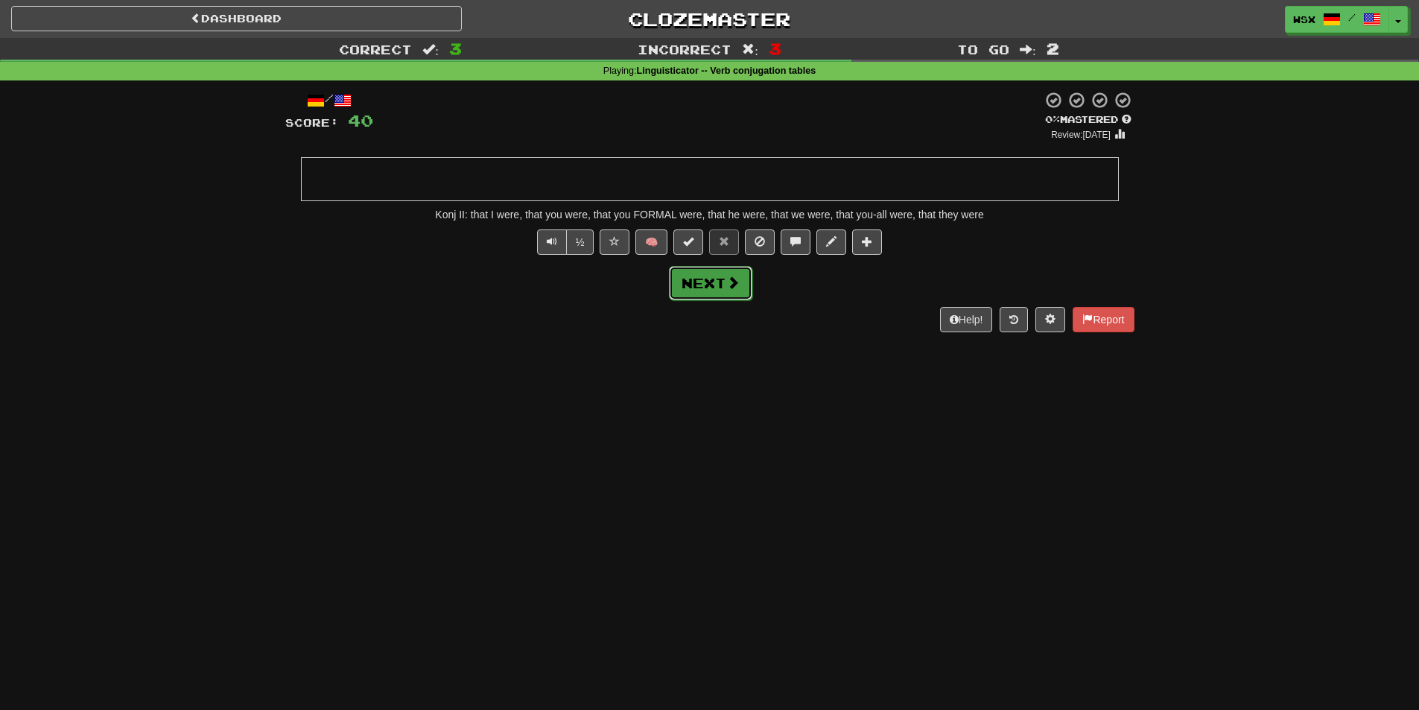
click at [721, 276] on button "Next" at bounding box center [710, 283] width 83 height 34
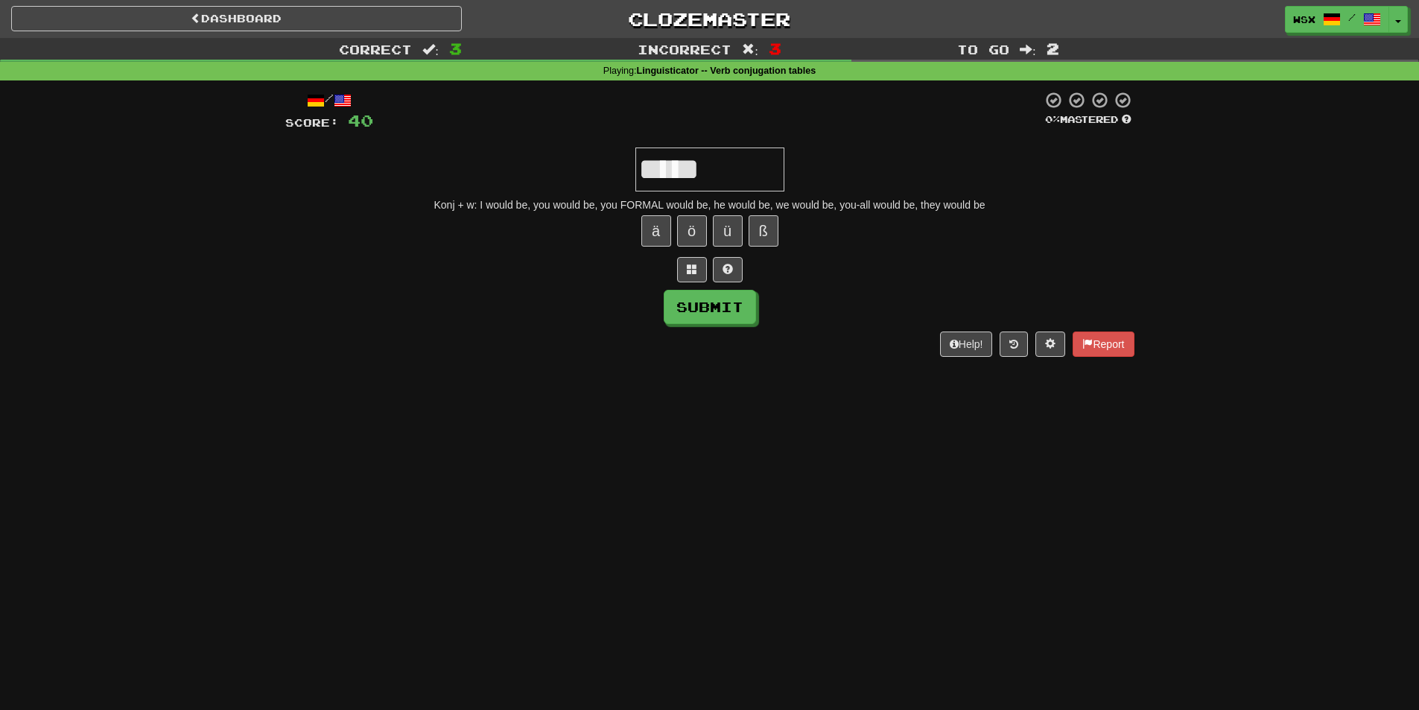
paste input "*"
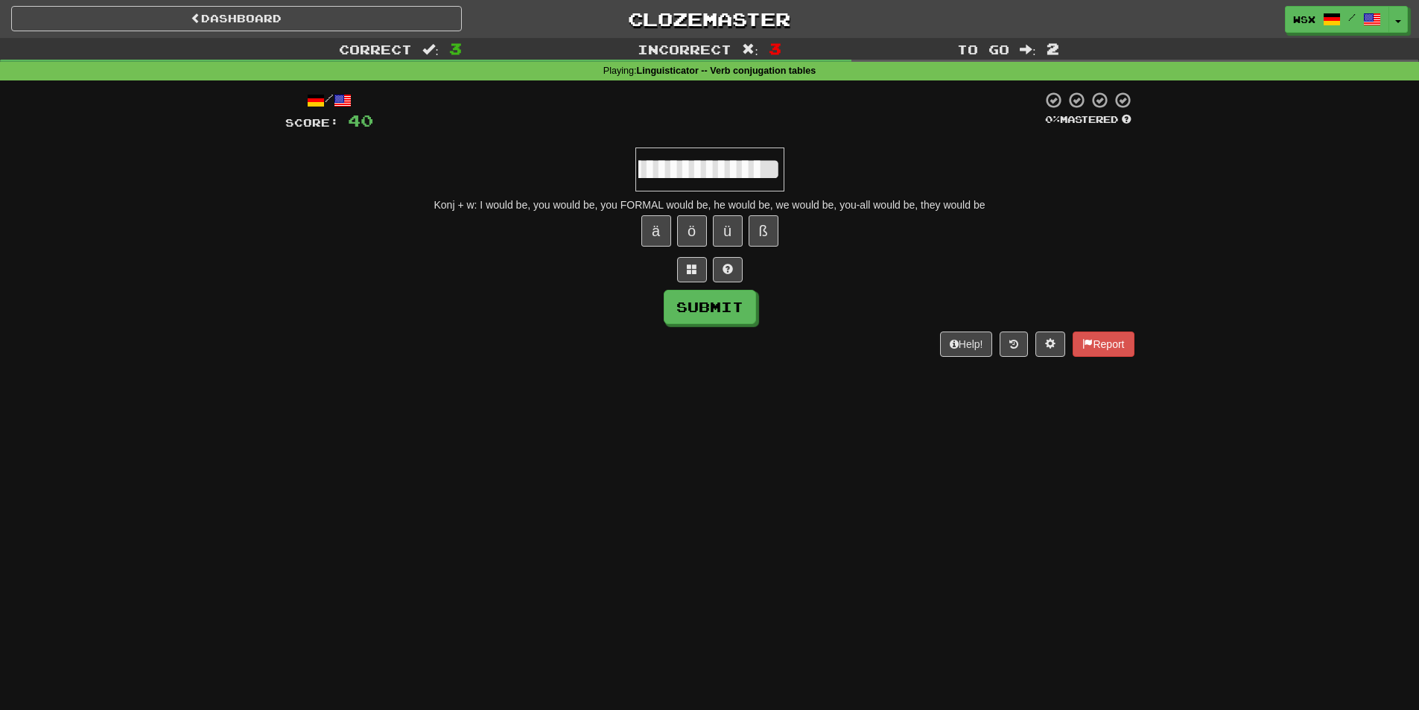
scroll to position [0, 610]
paste input "*"
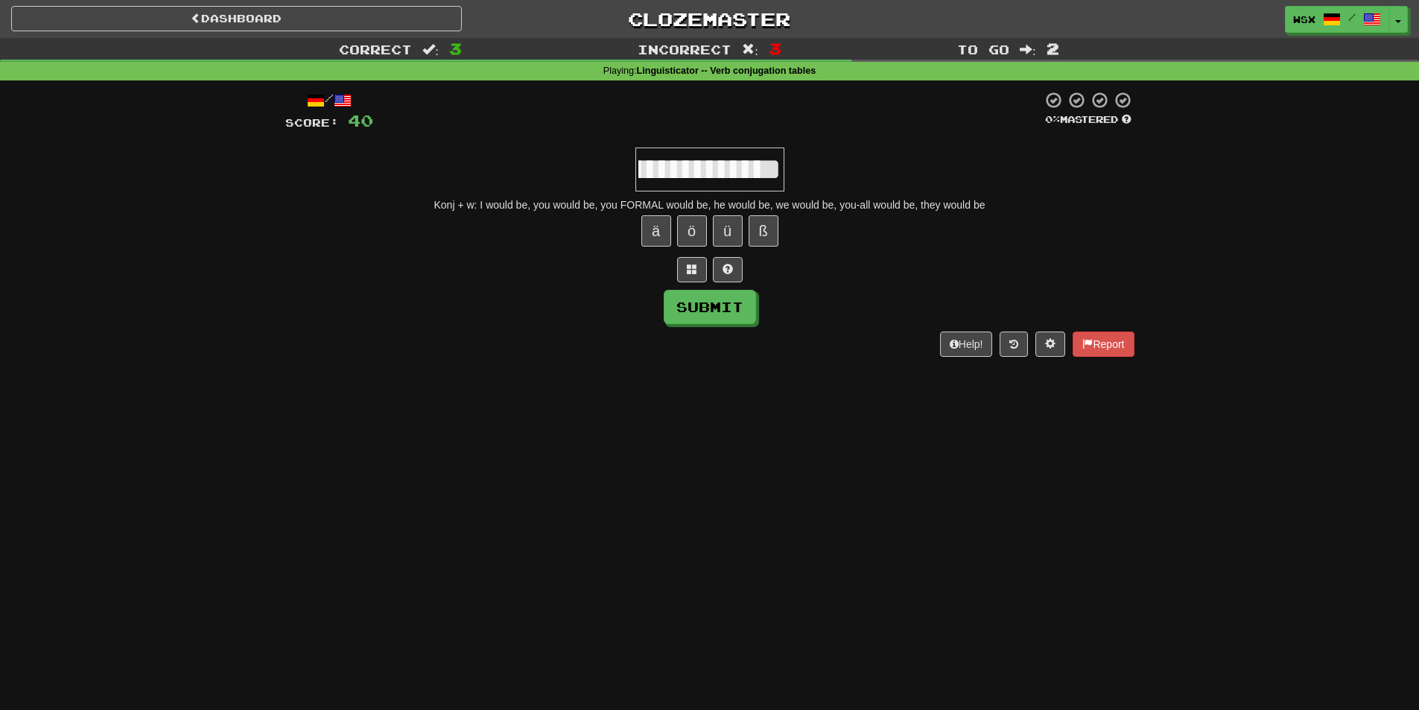
scroll to position [0, 1275]
paste input "*"
type input "**********"
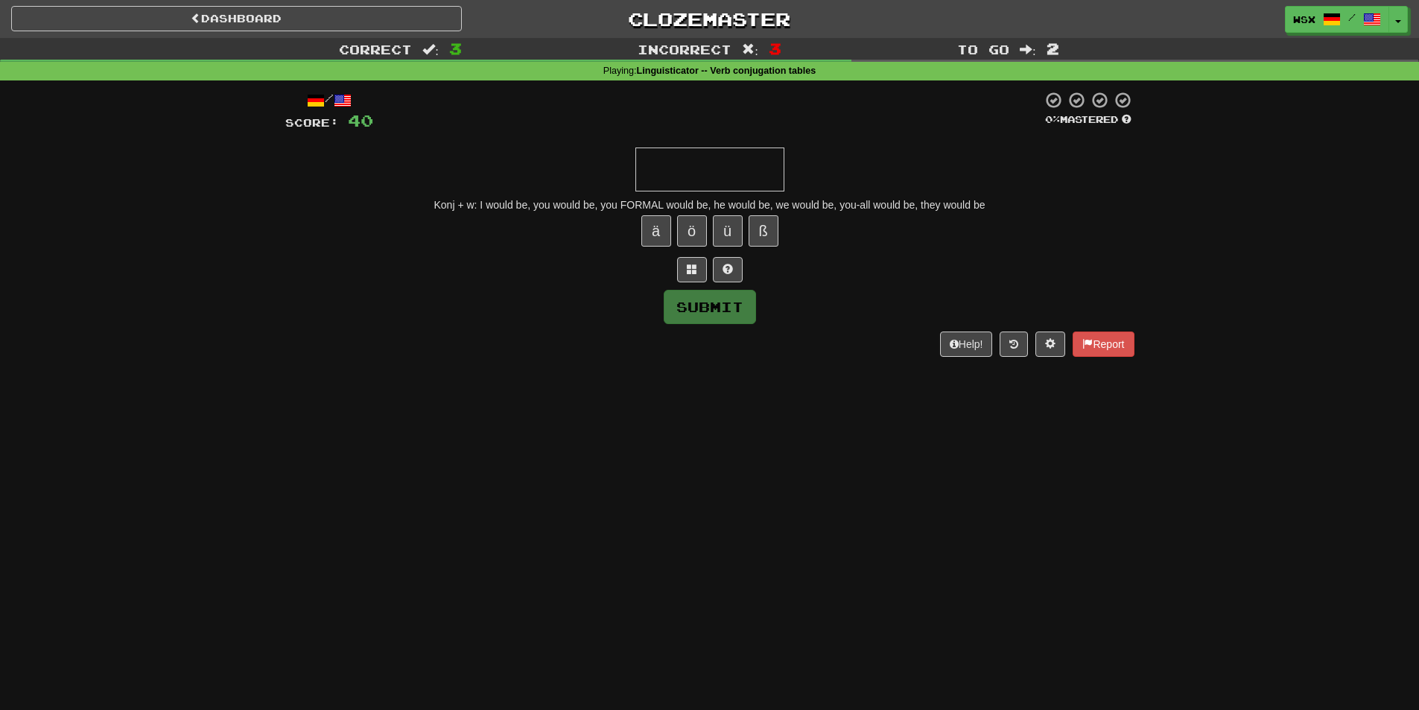
paste input "**********"
type input "**********"
click at [714, 298] on button "Submit" at bounding box center [711, 308] width 92 height 34
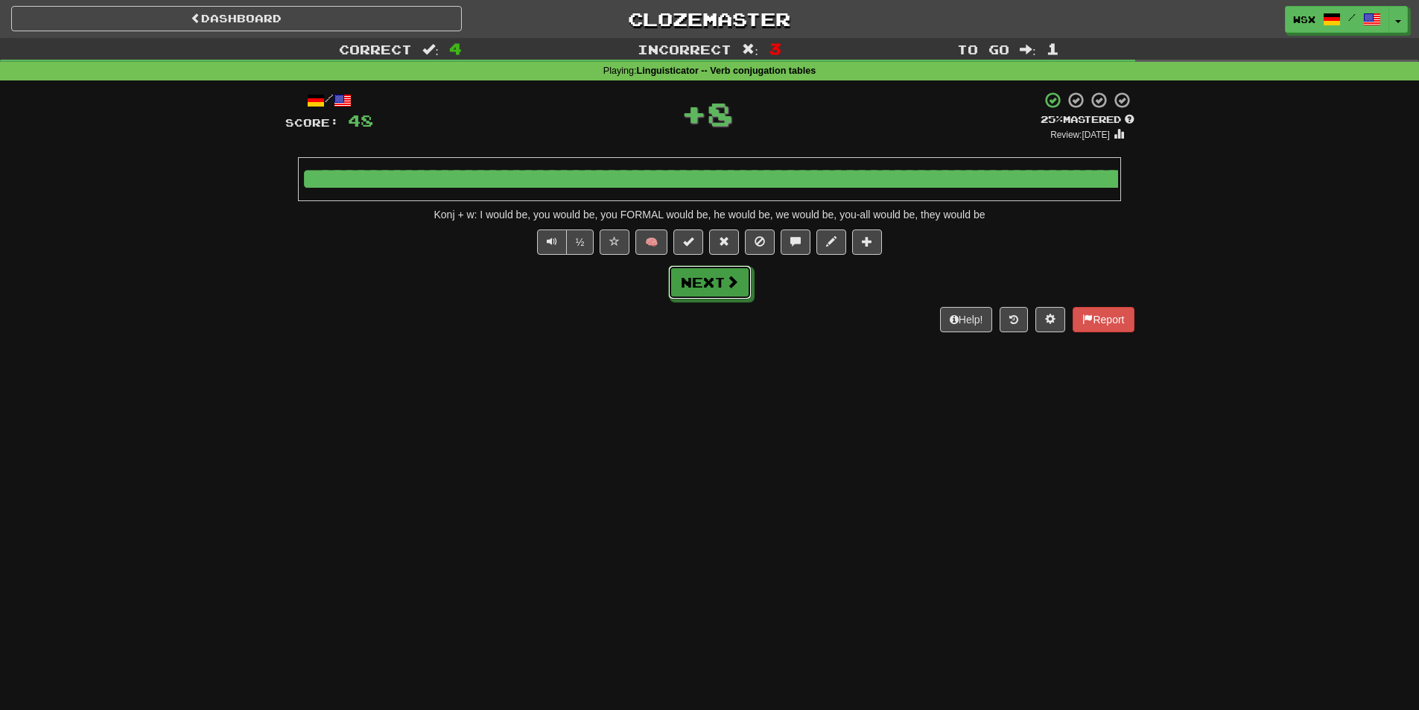
click at [714, 298] on button "Next" at bounding box center [709, 282] width 83 height 34
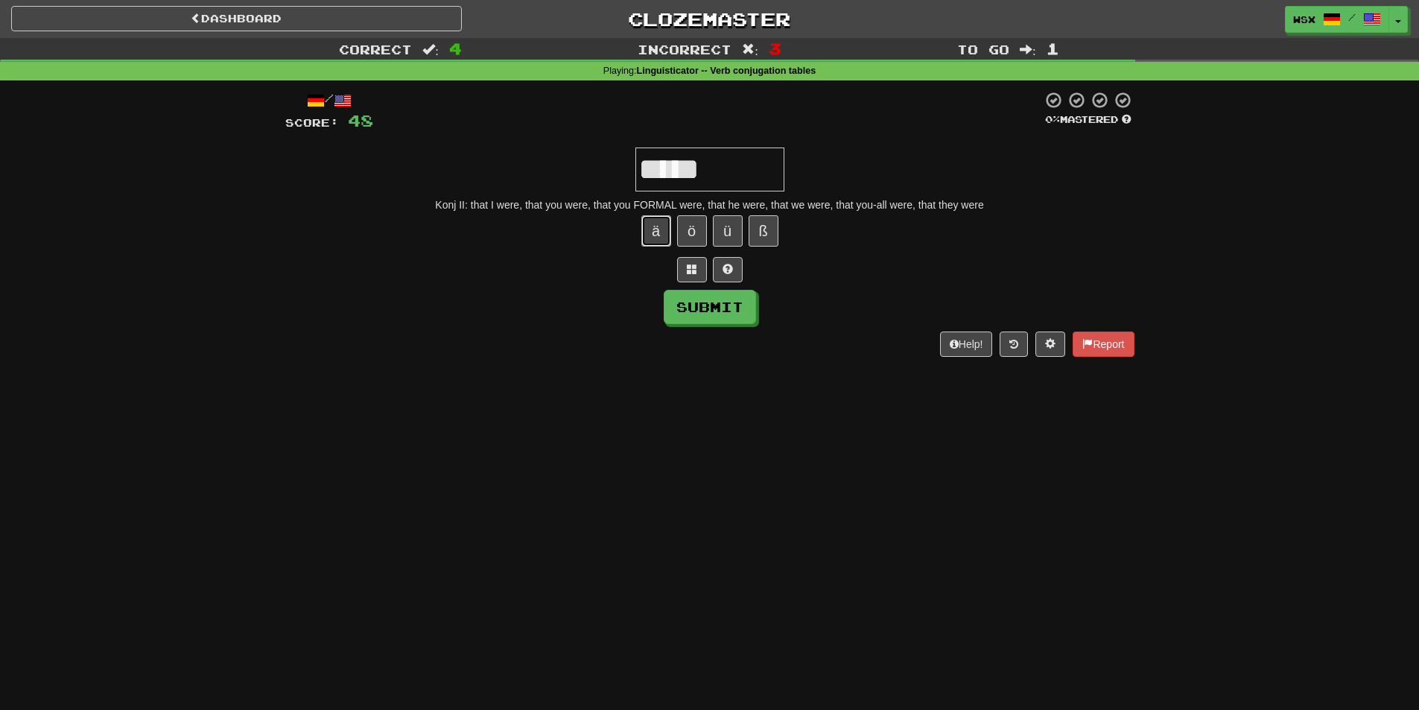
click at [662, 232] on button "ä" at bounding box center [656, 230] width 30 height 31
paste input "*"
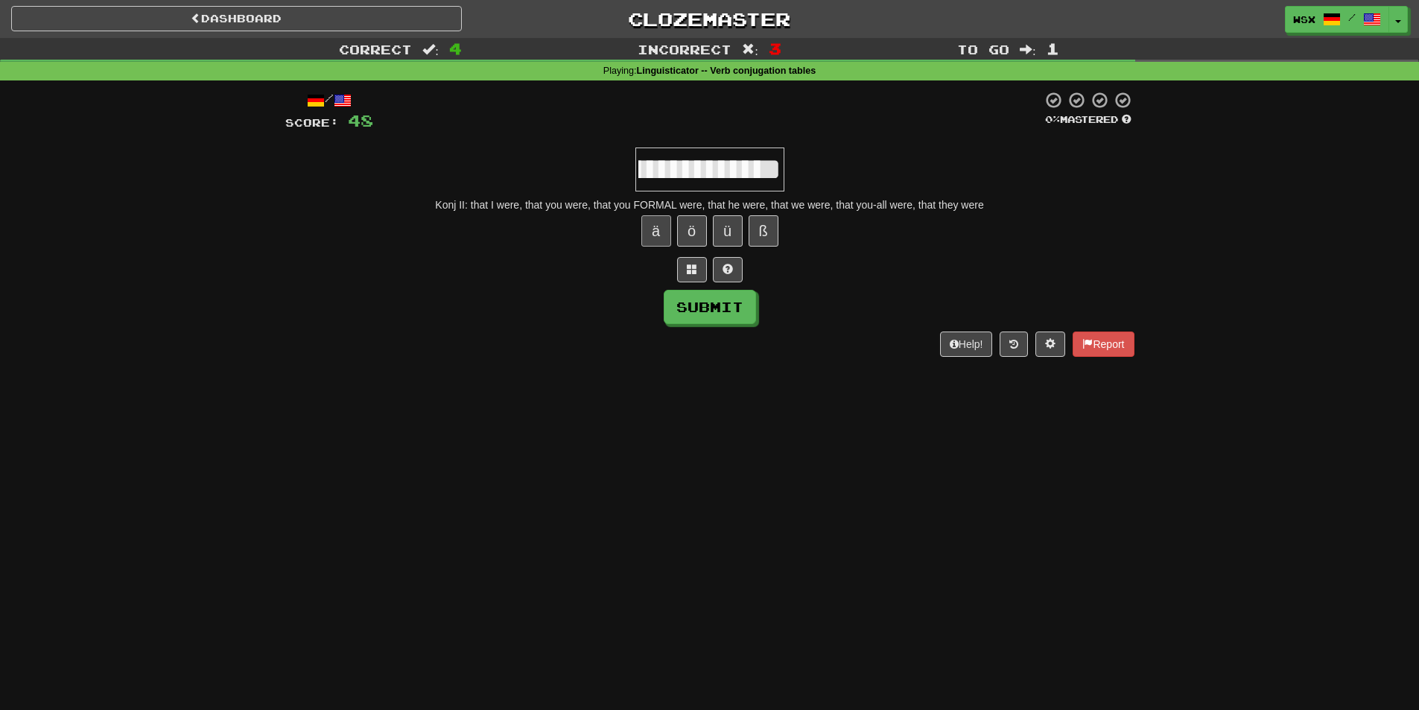
scroll to position [0, 405]
paste input "*"
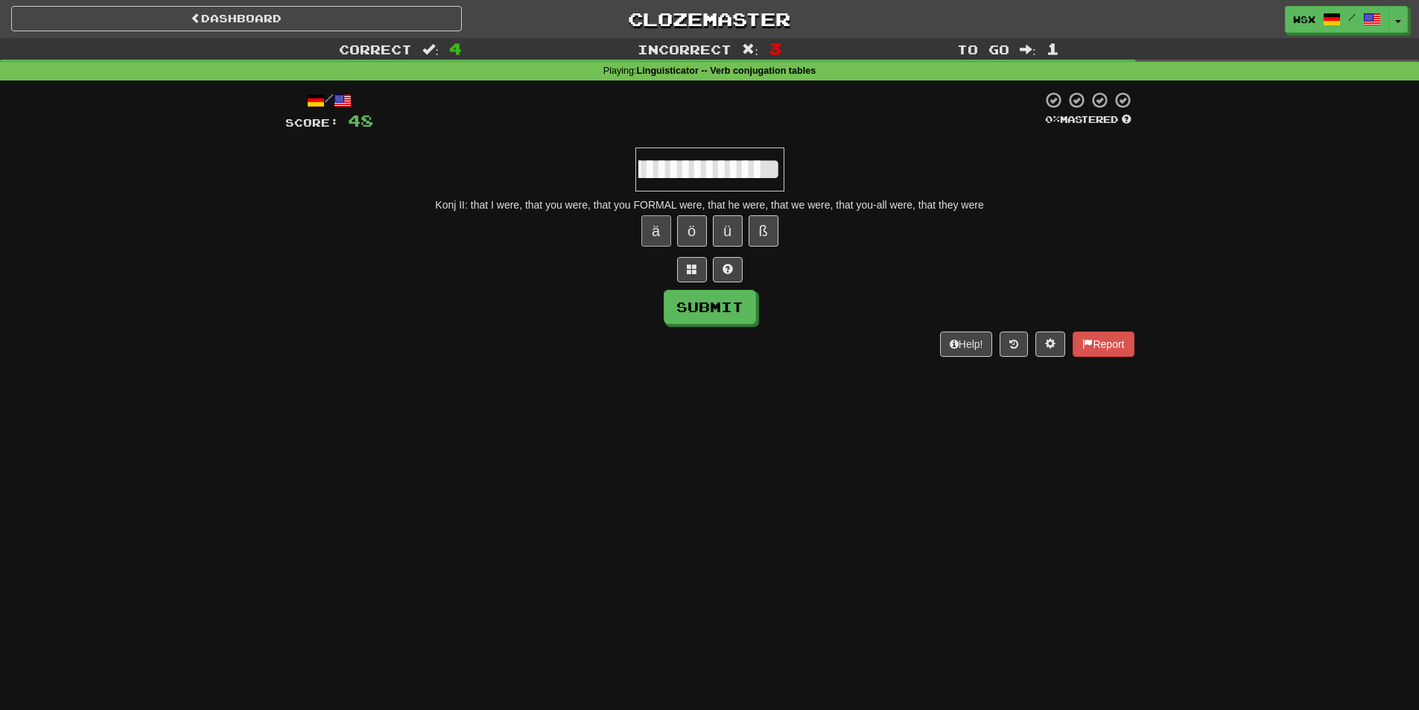
scroll to position [0, 0]
type input "**********"
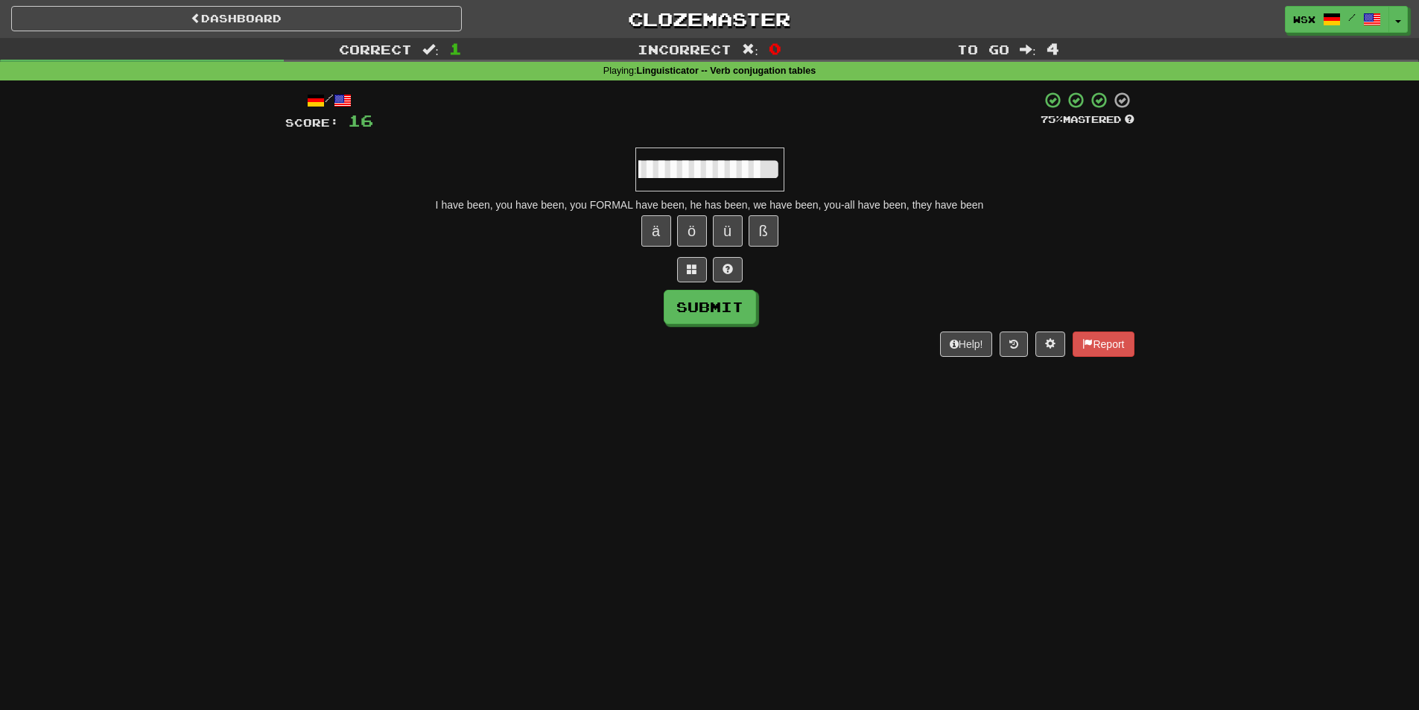
type input "**********"
paste input "*"
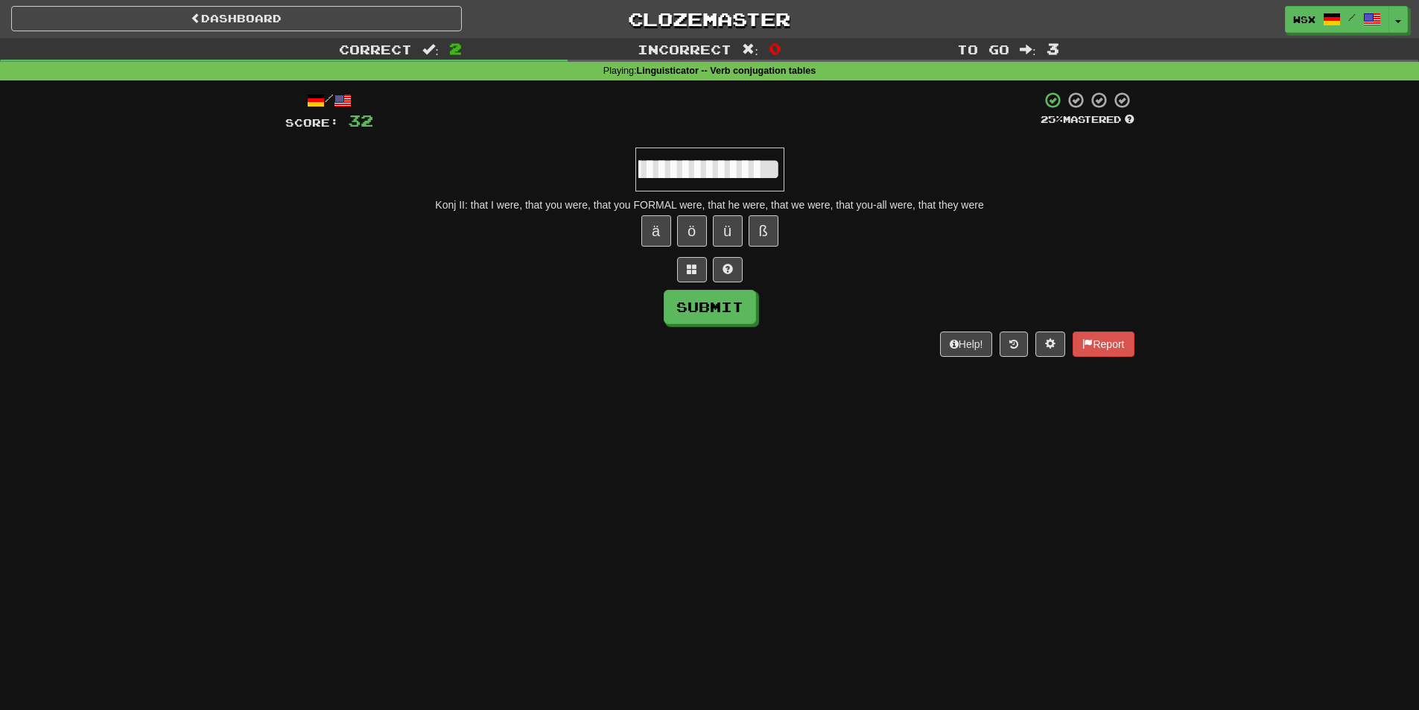
paste input "*"
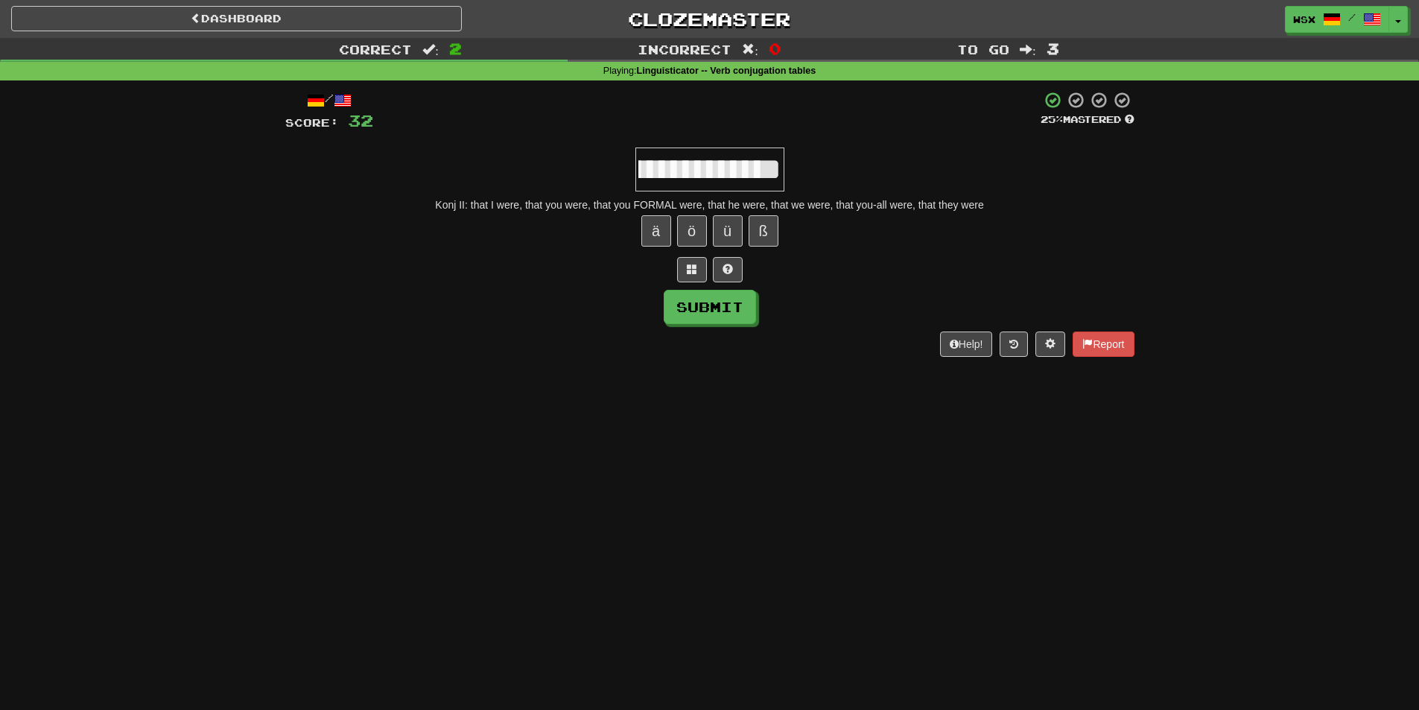
scroll to position [0, 600]
paste input "*"
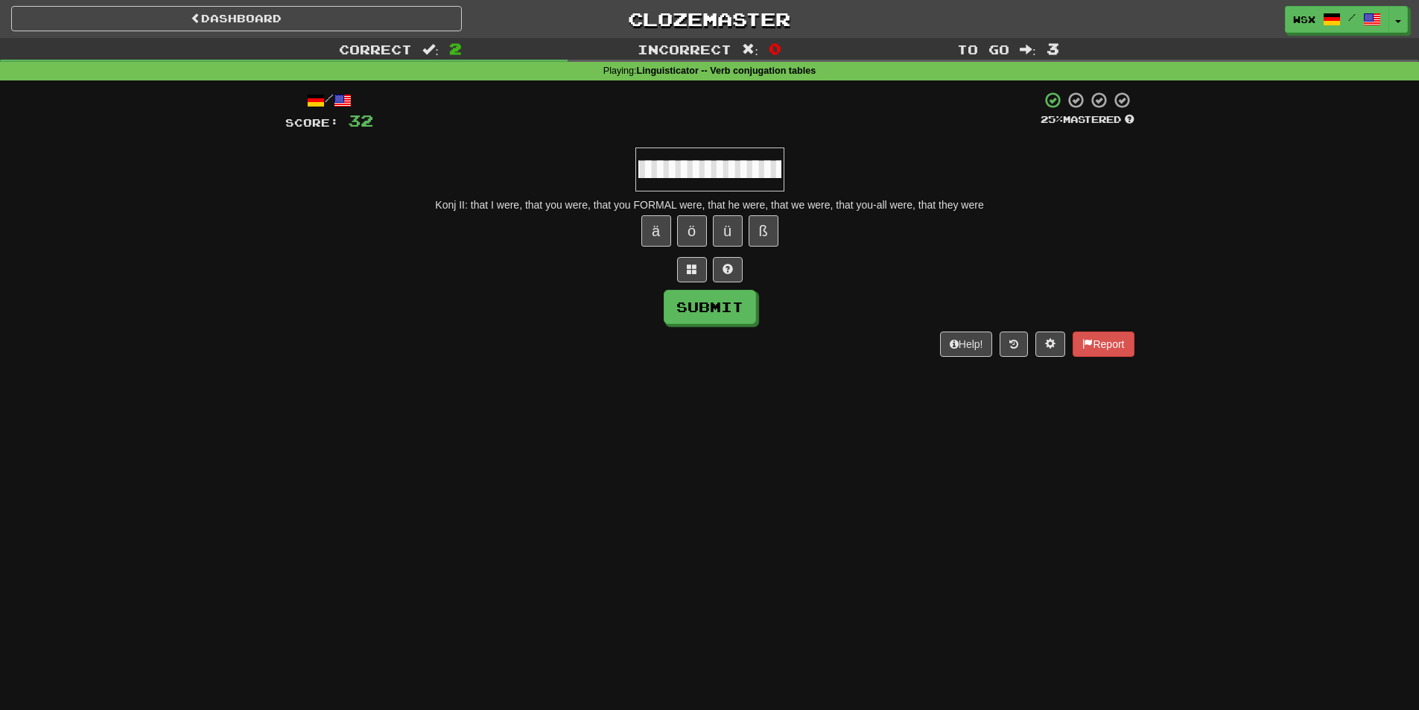
type input "**********"
click at [722, 228] on button "ü" at bounding box center [728, 230] width 30 height 31
paste input "*"
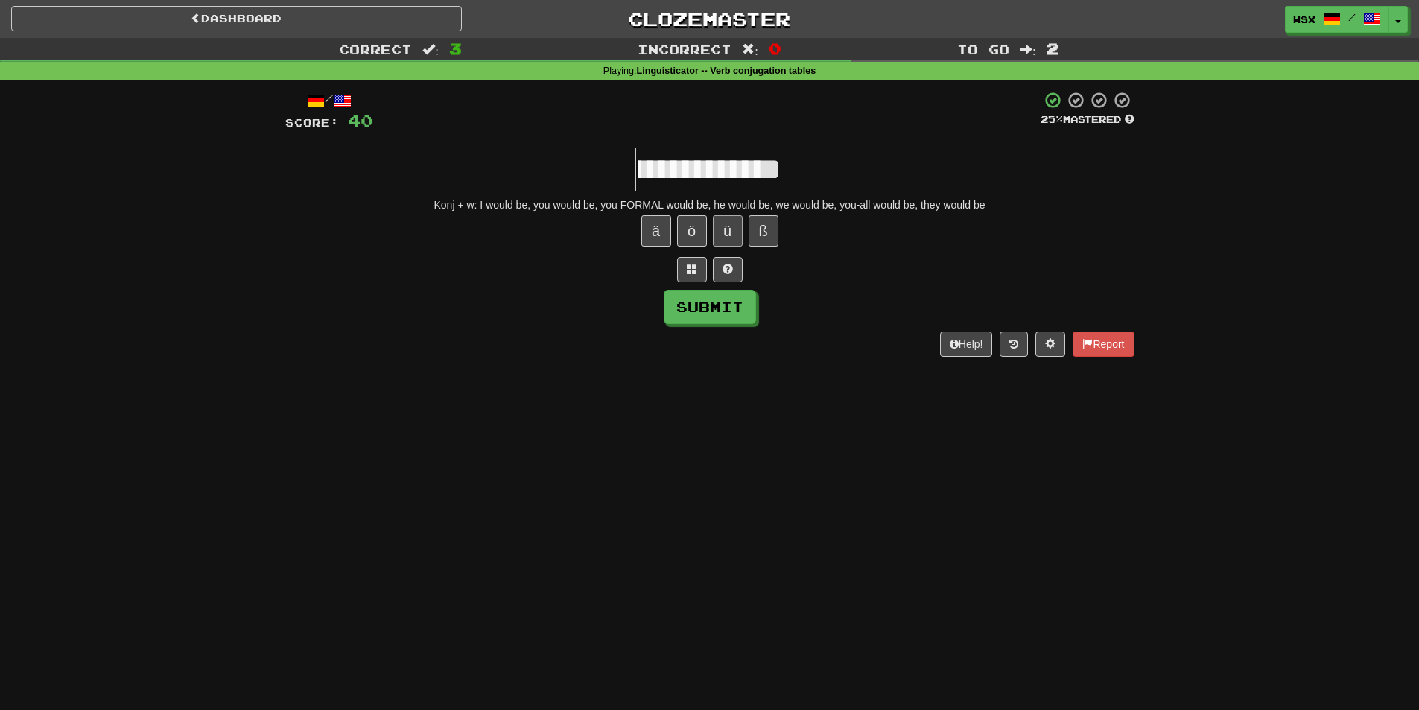
scroll to position [0, 311]
paste input "*"
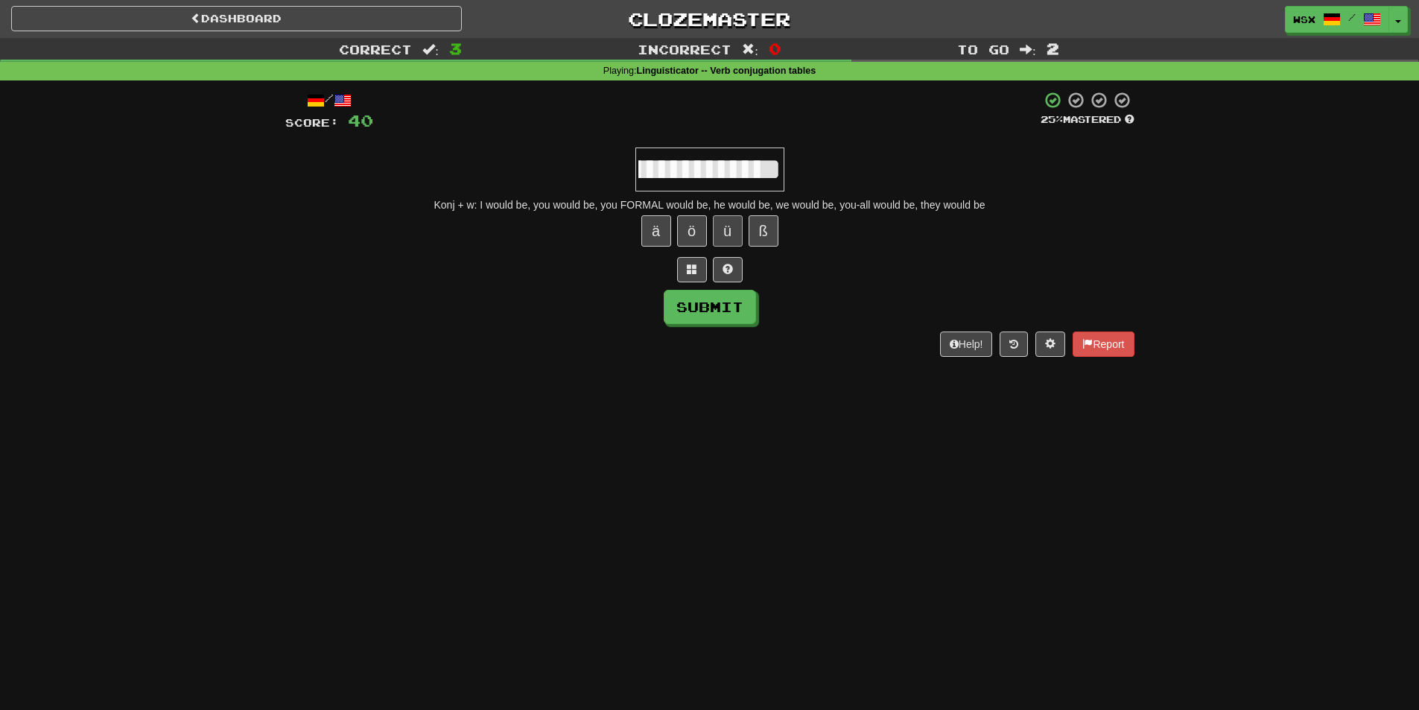
paste input "*"
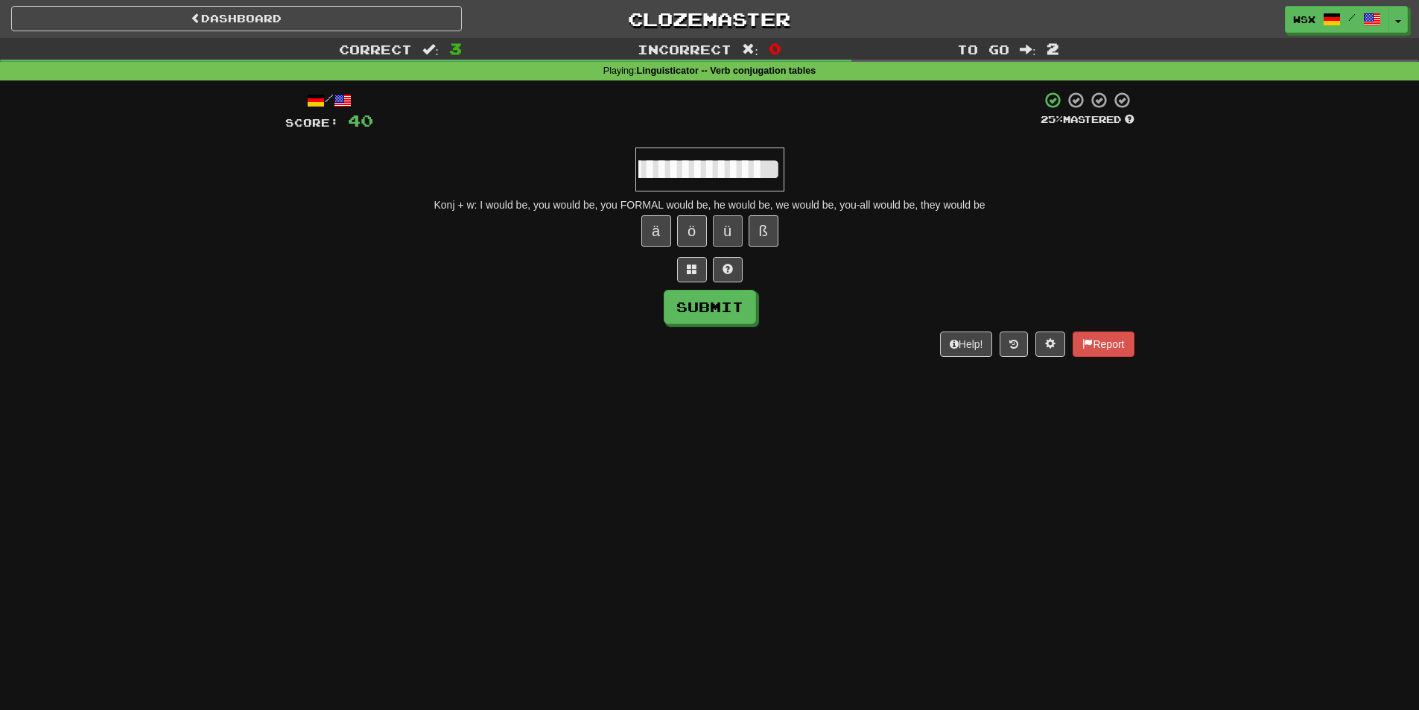
scroll to position [0, 1429]
type input "**********"
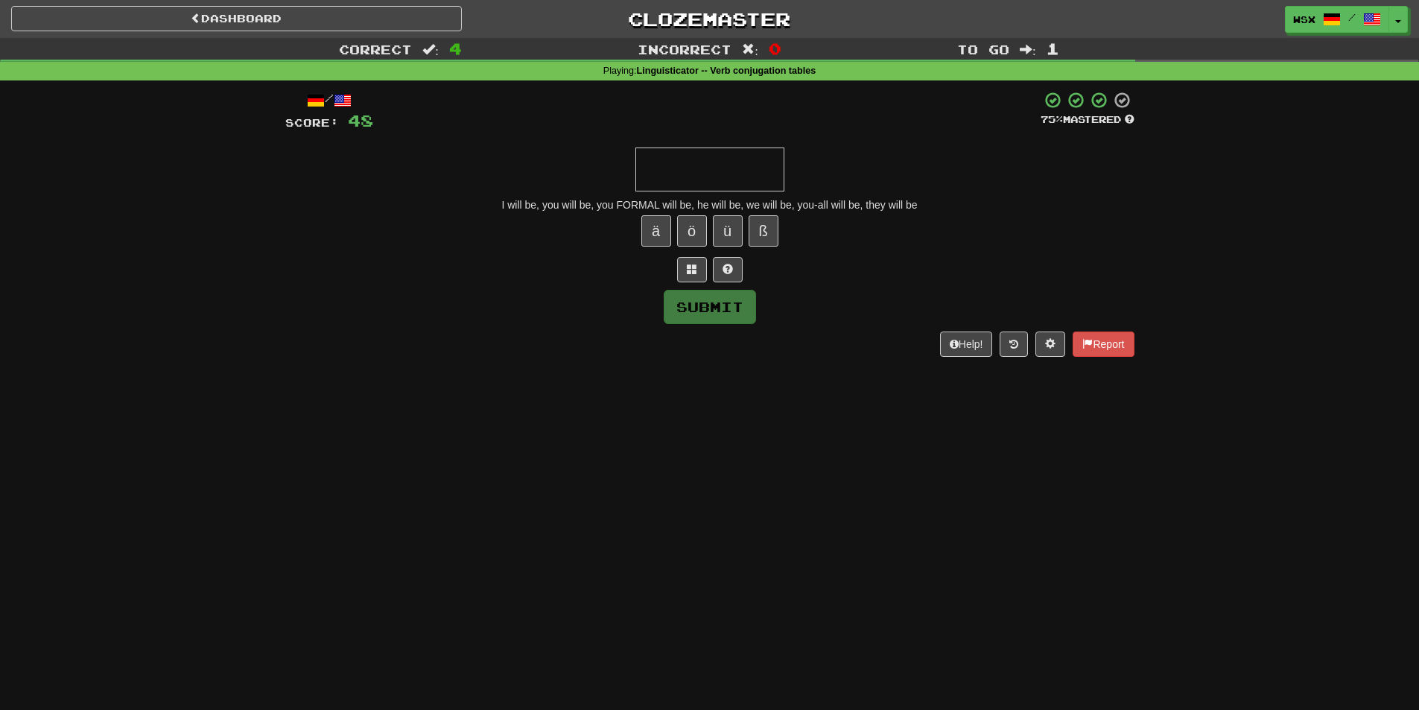
scroll to position [0, 0]
